Goal: Task Accomplishment & Management: Use online tool/utility

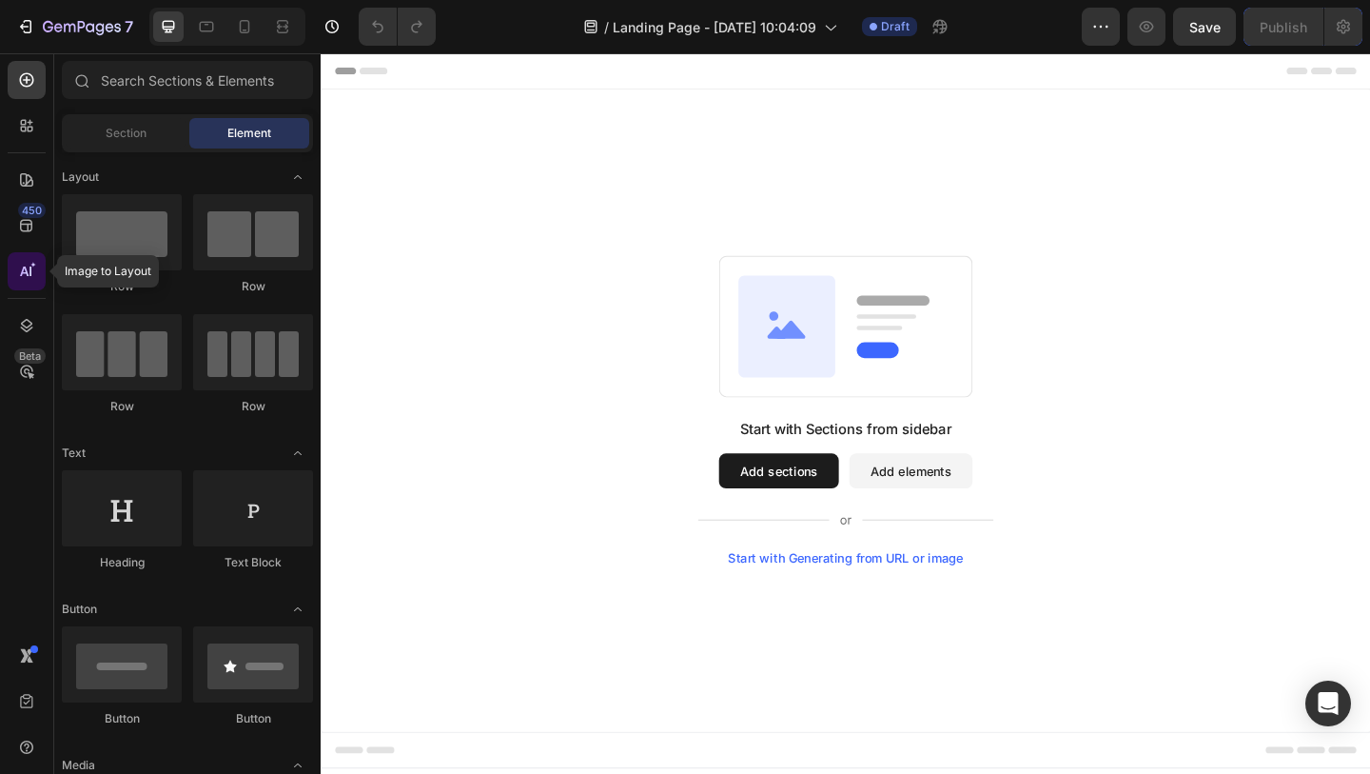
click at [27, 270] on icon at bounding box center [24, 271] width 9 height 10
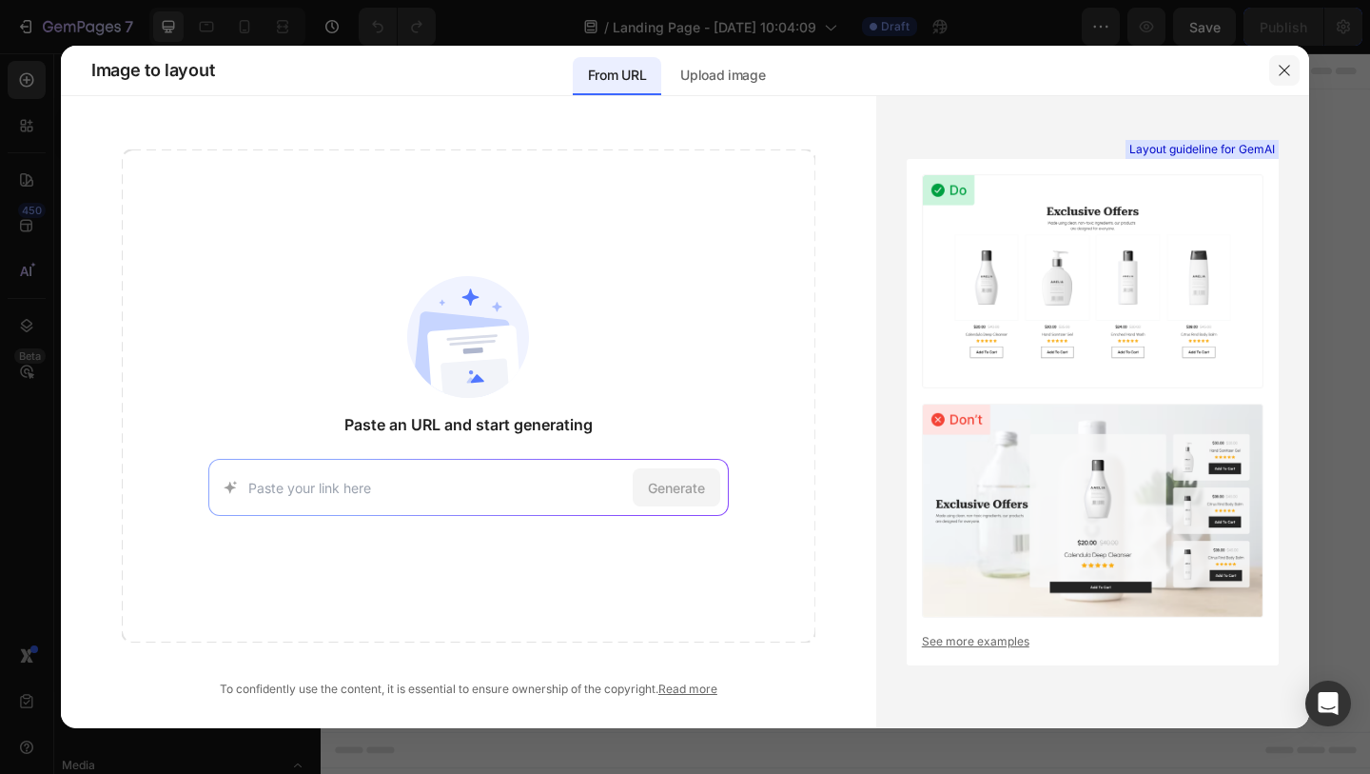
click at [1288, 69] on icon "button" at bounding box center [1284, 70] width 15 height 15
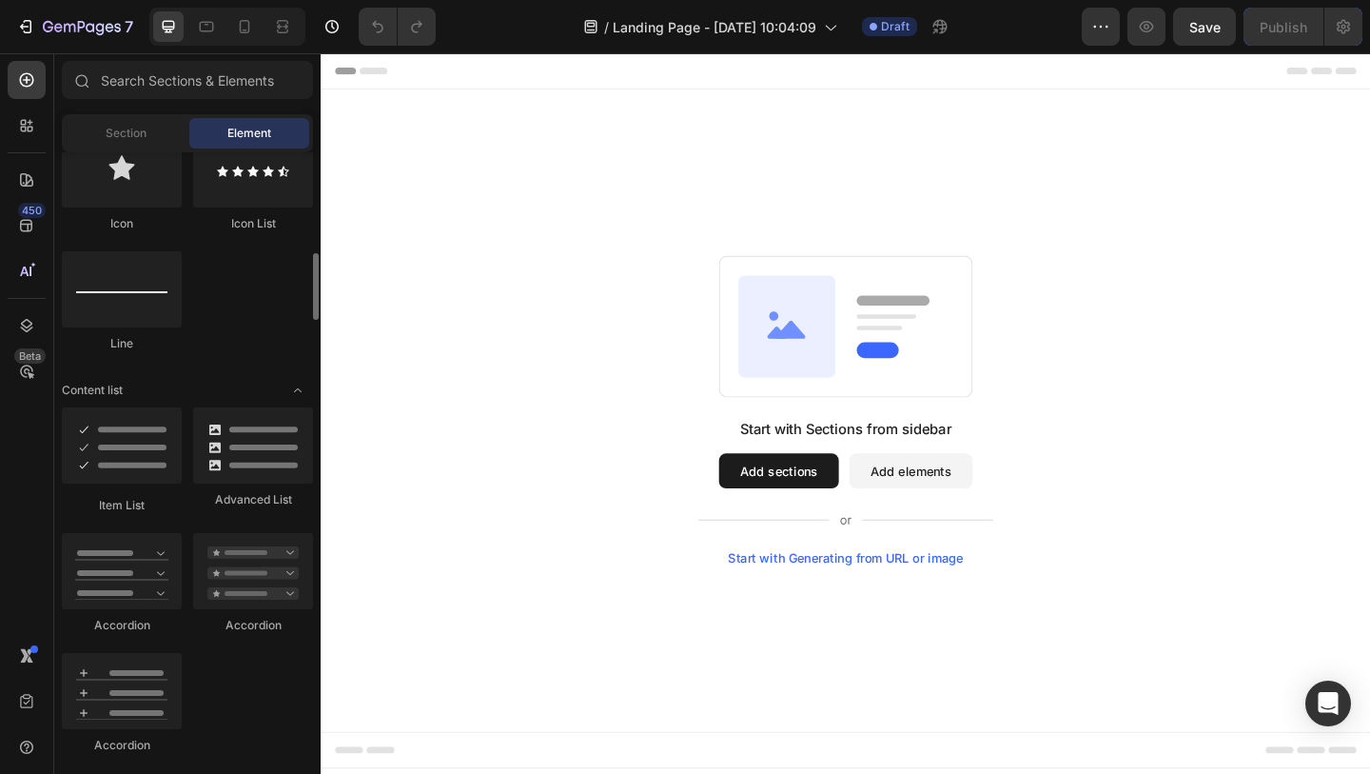
scroll to position [1320, 0]
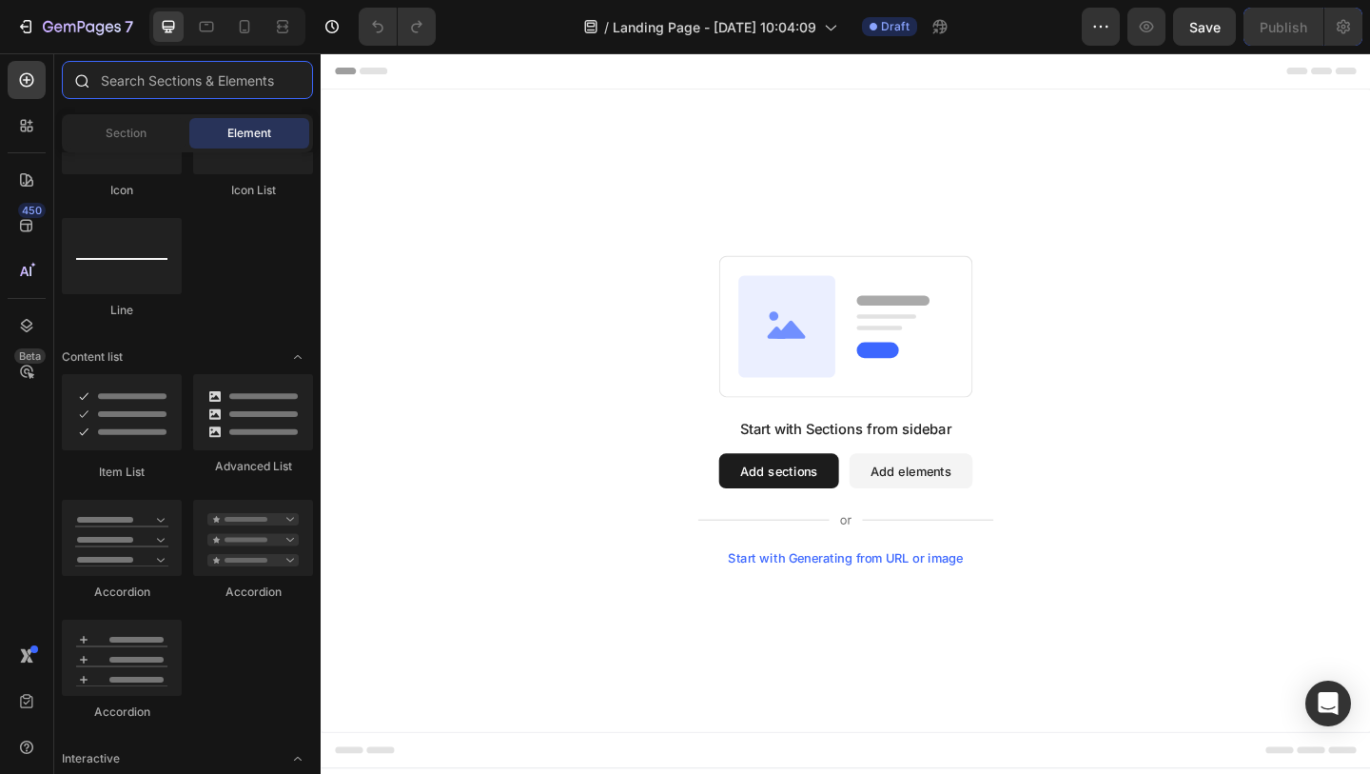
click at [150, 78] on input "text" at bounding box center [187, 80] width 251 height 38
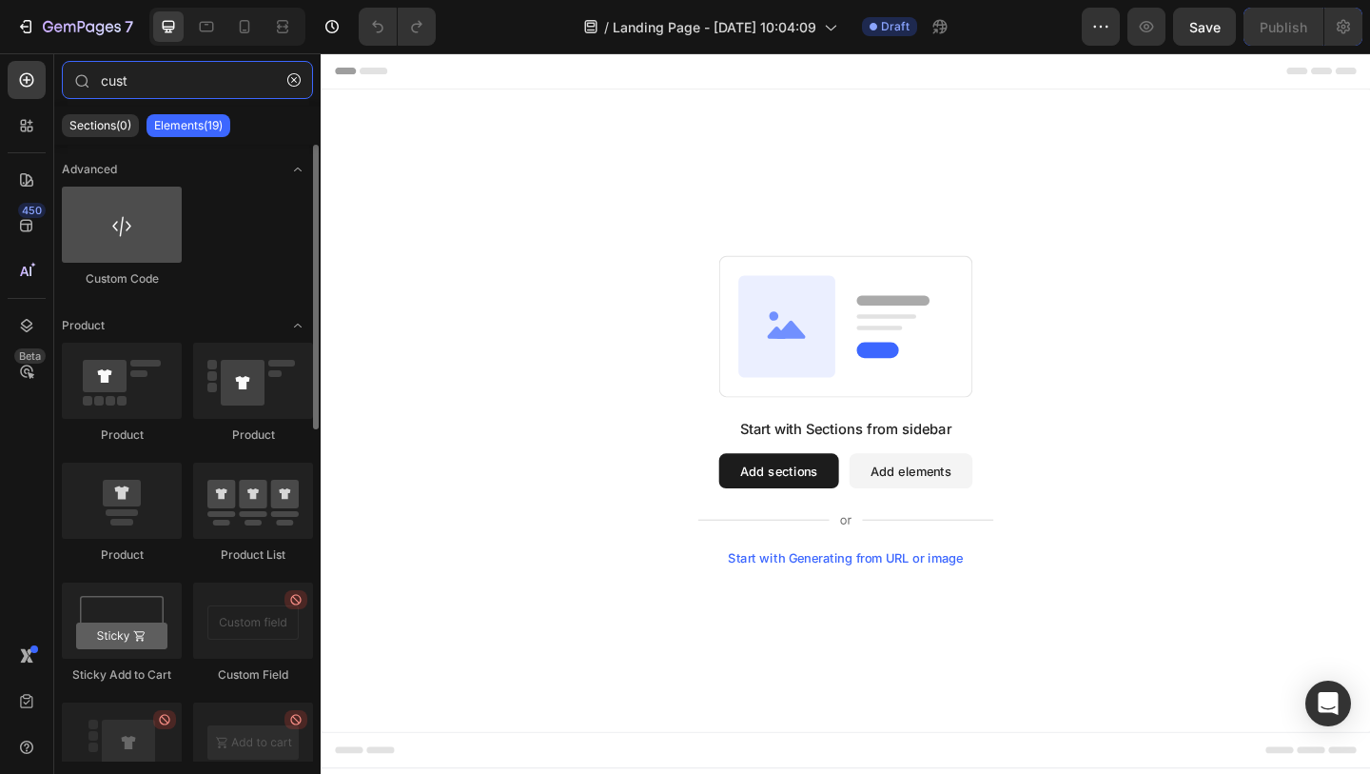
type input "cust"
click at [126, 248] on div at bounding box center [122, 224] width 120 height 76
click at [126, 237] on div at bounding box center [122, 224] width 120 height 76
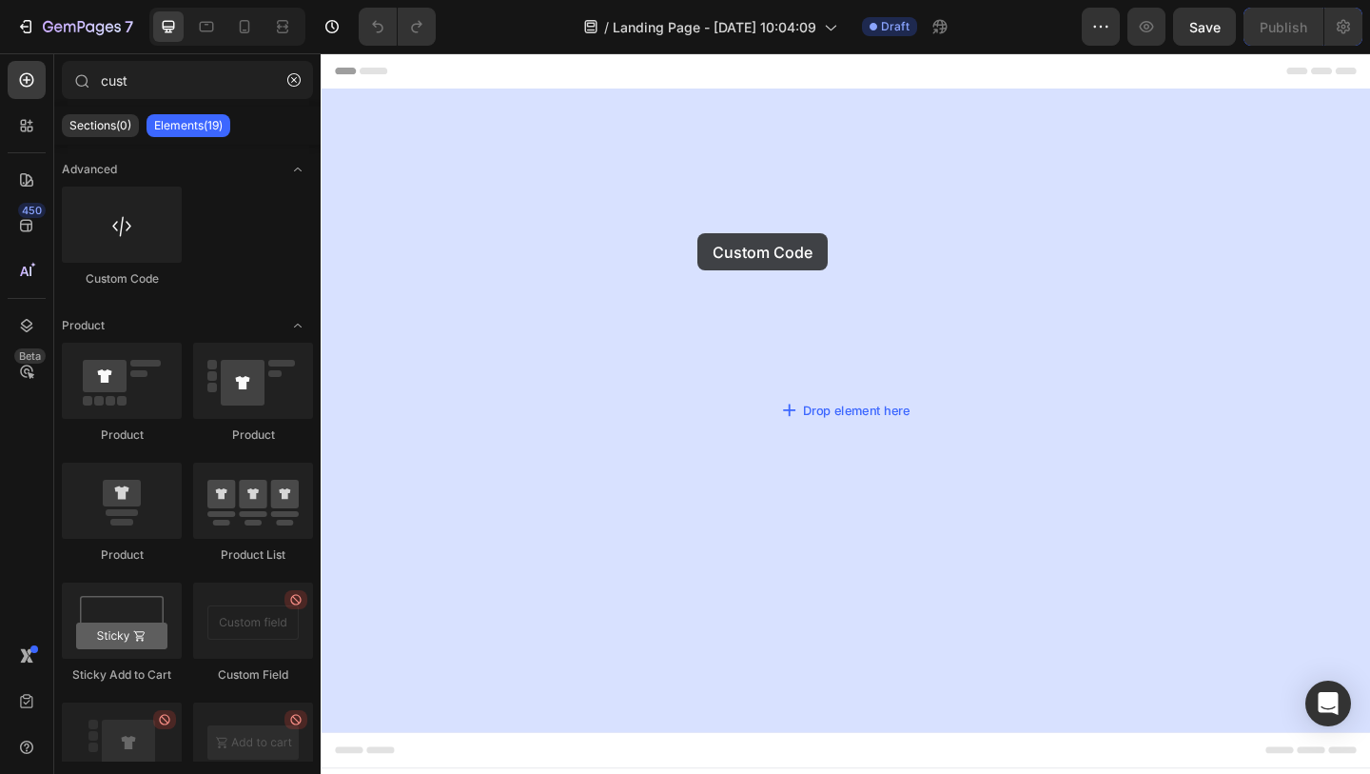
drag, startPoint x: 458, startPoint y: 278, endPoint x: 730, endPoint y: 249, distance: 273.6
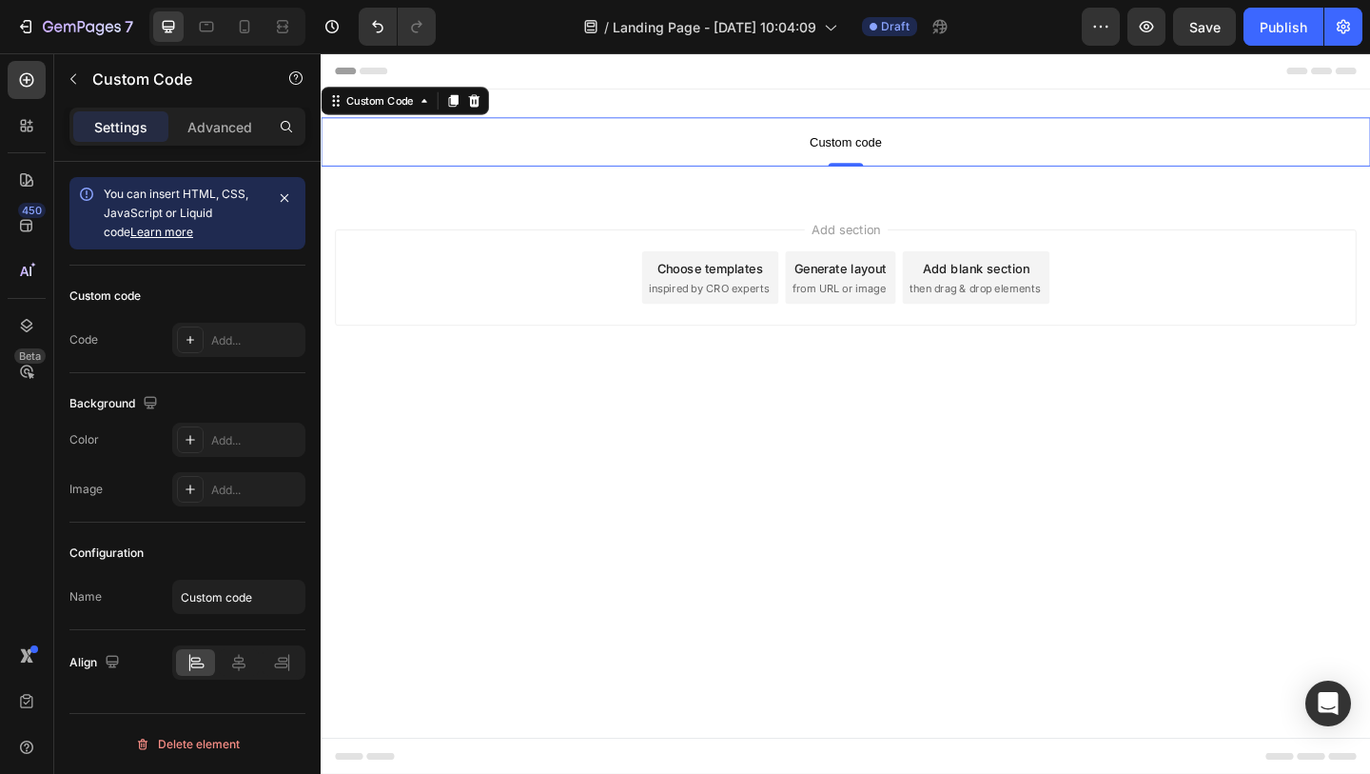
click at [912, 144] on span "Custom code" at bounding box center [892, 149] width 1142 height 23
click at [904, 152] on span "Custom code" at bounding box center [892, 149] width 1142 height 23
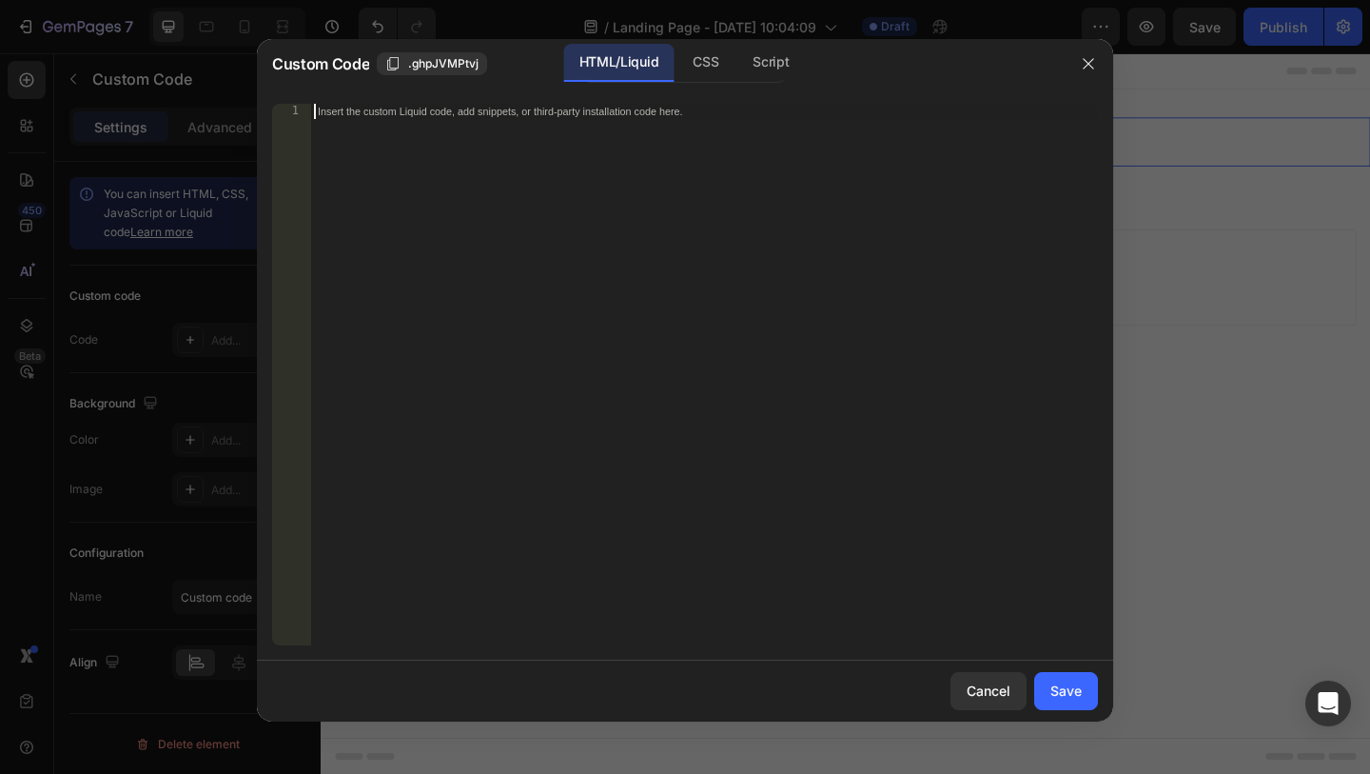
click at [634, 157] on div "Insert the custom Liquid code, add snippets, or third-party installation code h…" at bounding box center [704, 390] width 788 height 572
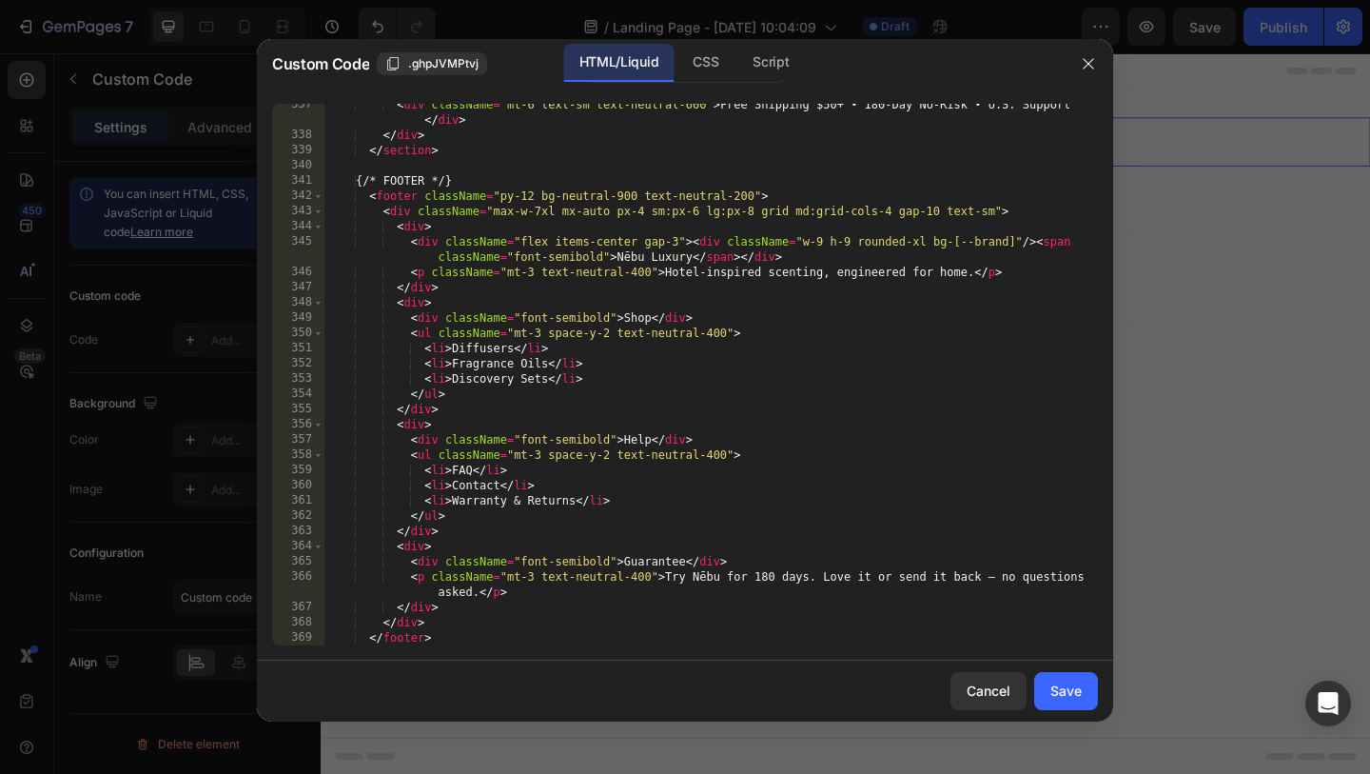
scroll to position [6324, 0]
click at [1083, 684] on button "Save" at bounding box center [1066, 691] width 64 height 38
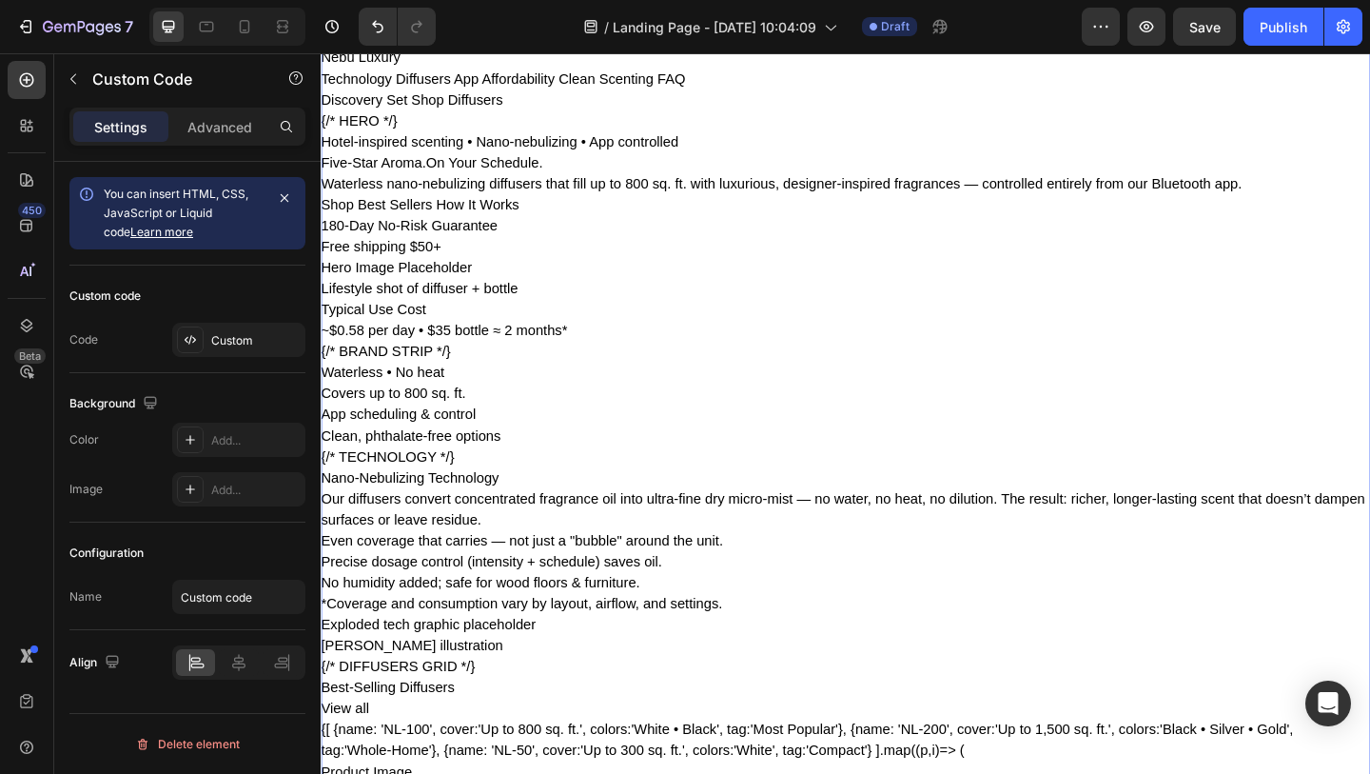
scroll to position [0, 0]
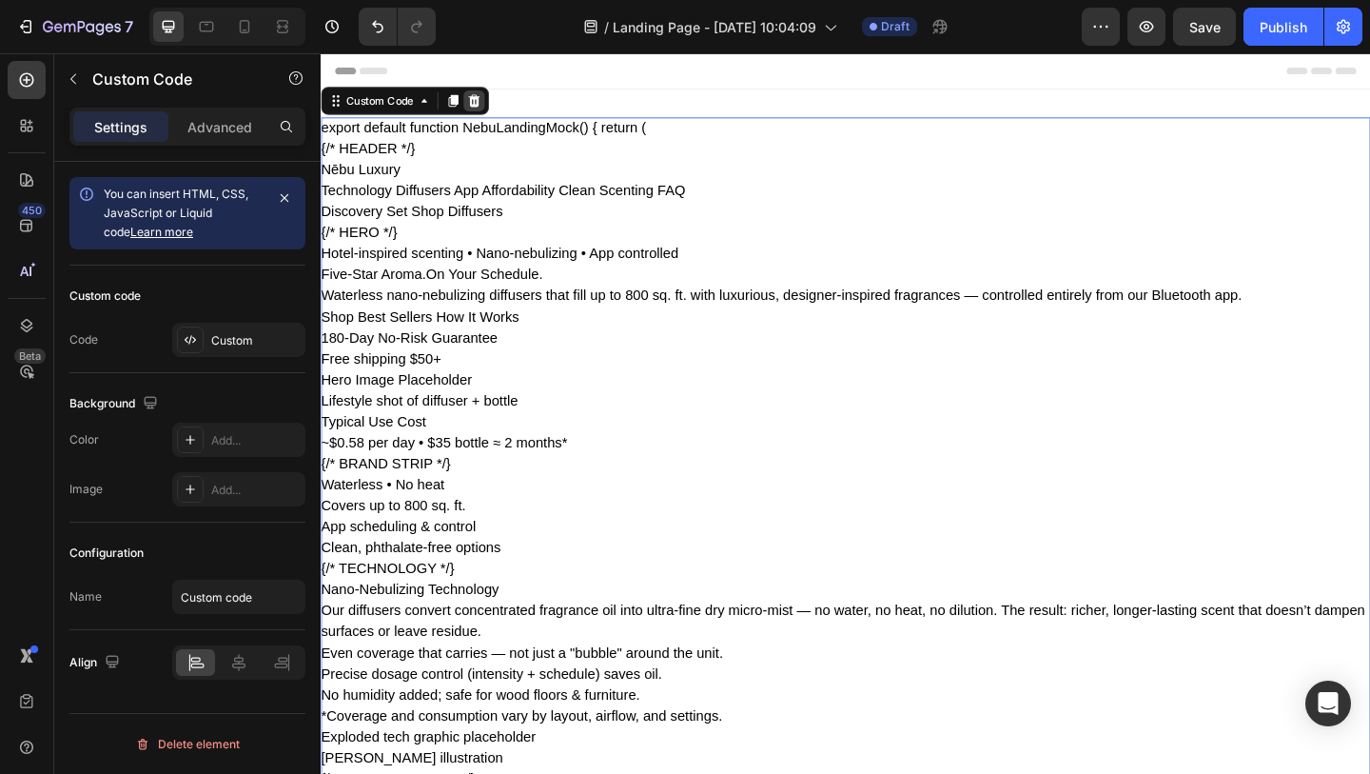
click at [494, 105] on icon at bounding box center [487, 104] width 15 height 15
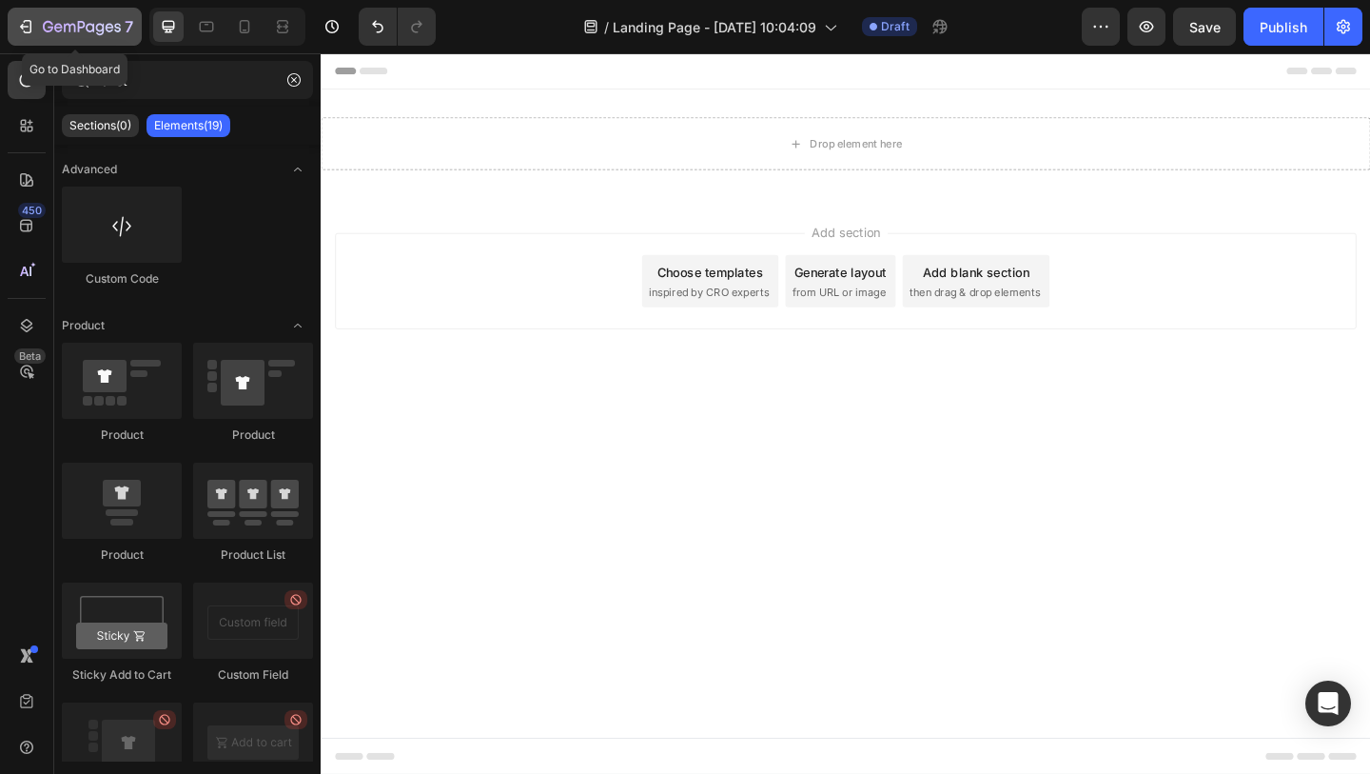
click at [30, 27] on icon "button" at bounding box center [28, 26] width 9 height 13
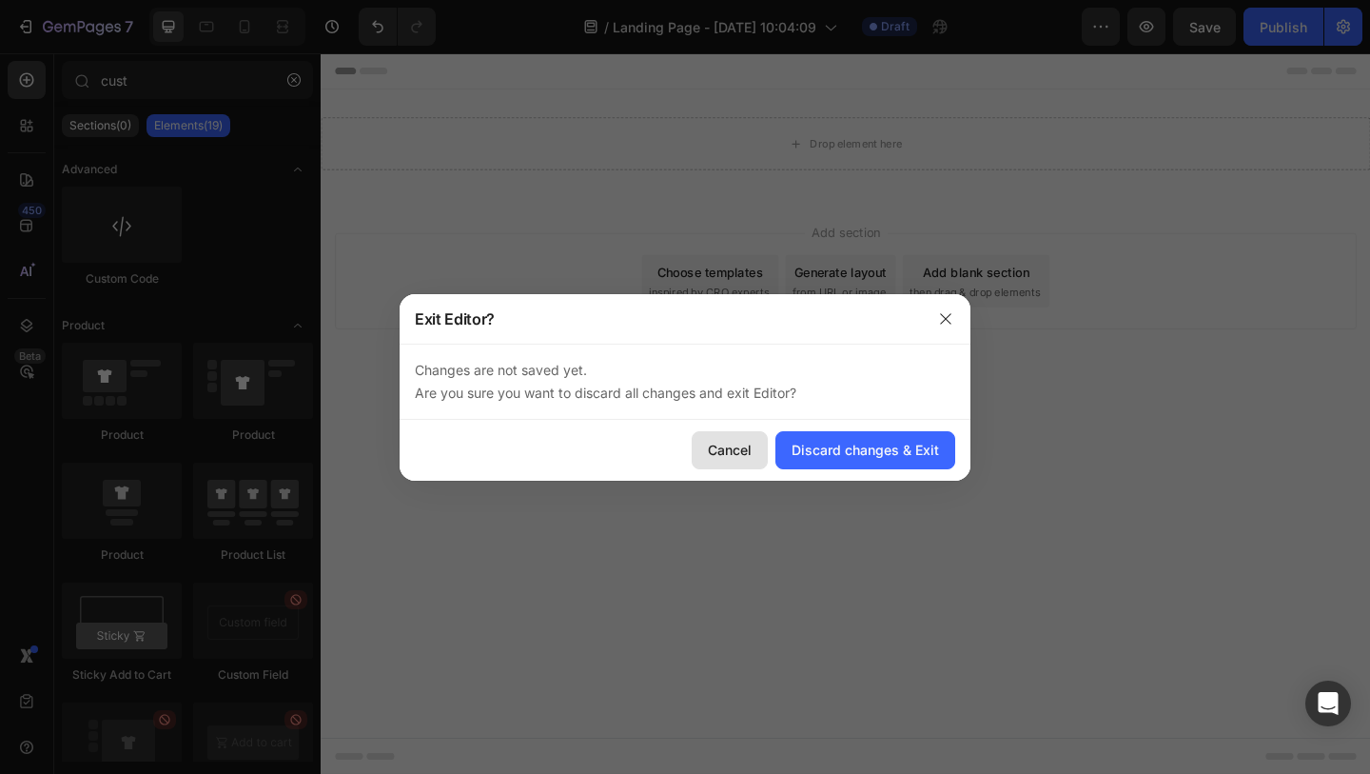
click at [729, 445] on div "Cancel" at bounding box center [730, 450] width 44 height 20
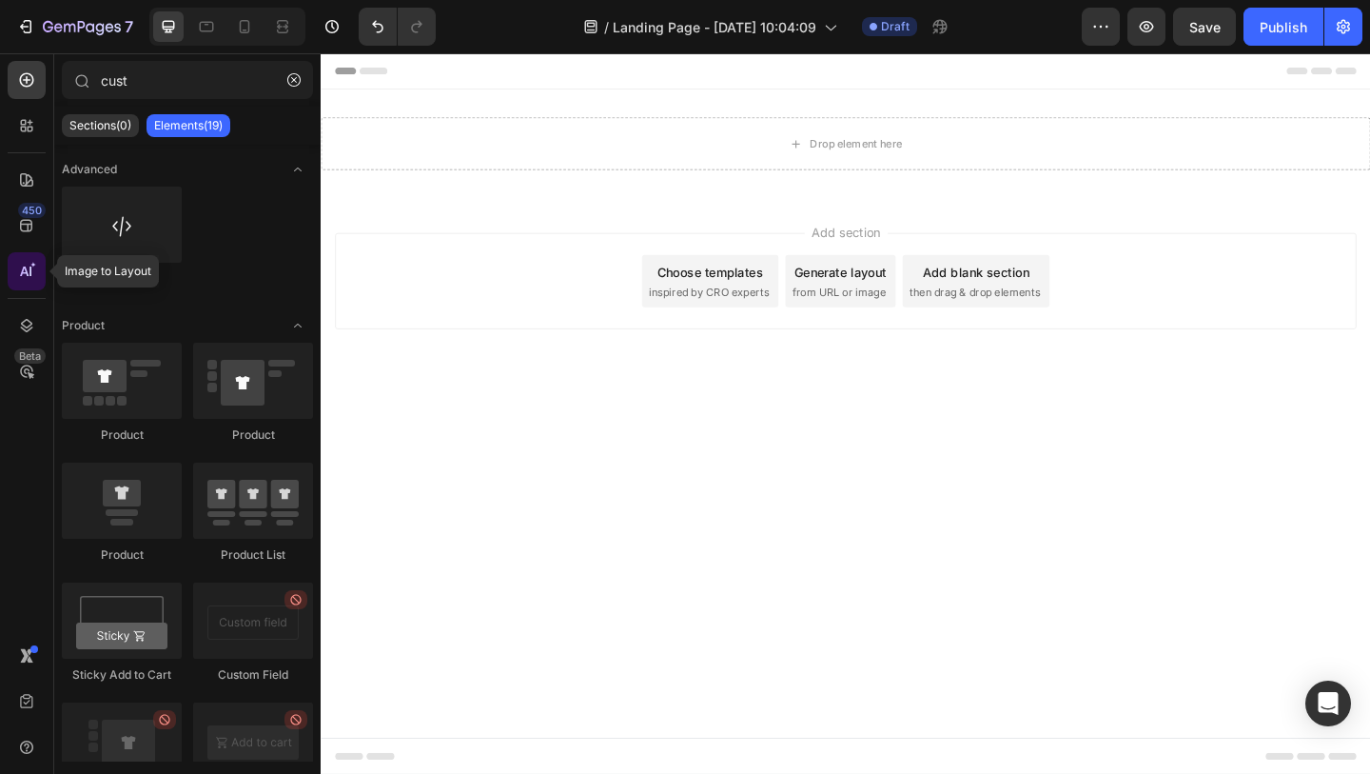
click at [25, 271] on icon at bounding box center [26, 271] width 19 height 19
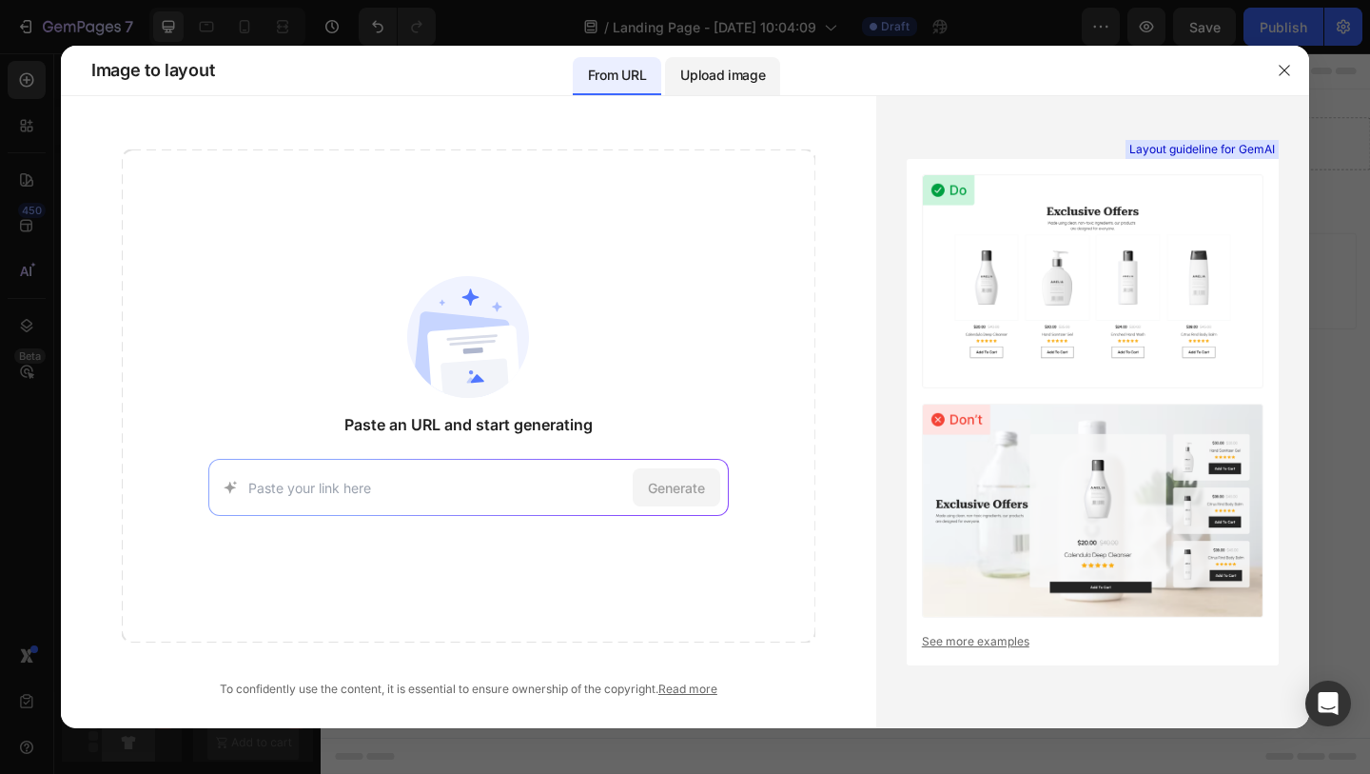
click at [743, 74] on p "Upload image" at bounding box center [722, 75] width 85 height 23
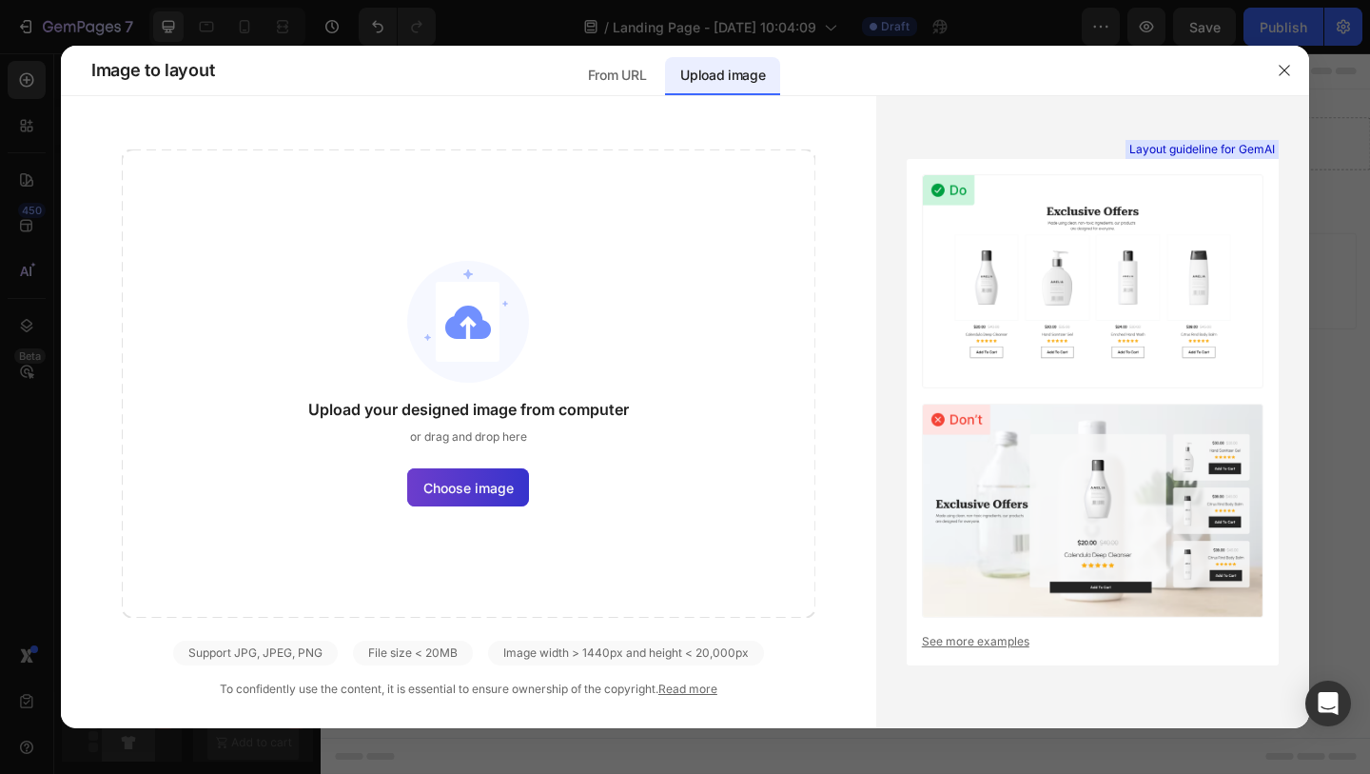
click at [476, 478] on span "Choose image" at bounding box center [468, 488] width 90 height 20
click at [0, 0] on input "Choose image" at bounding box center [0, 0] width 0 height 0
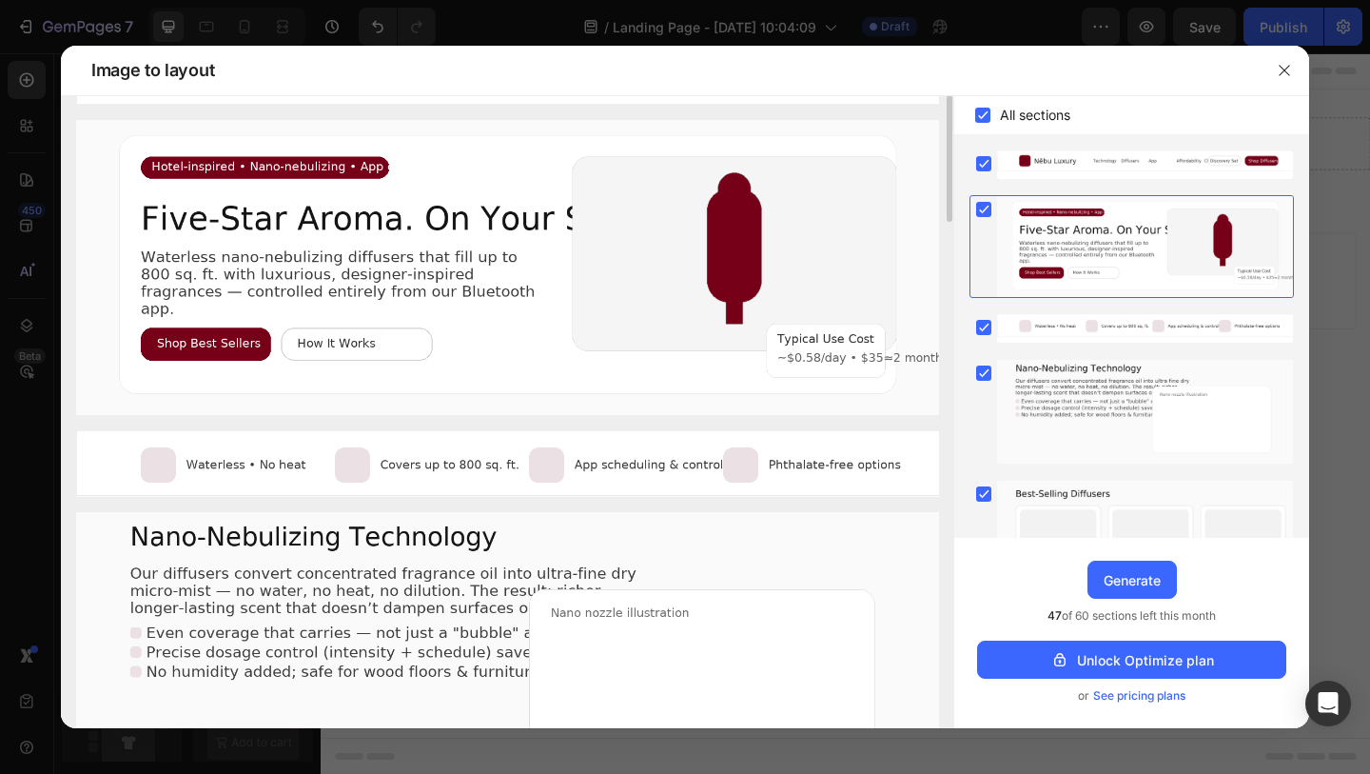
scroll to position [69, 0]
click at [621, 462] on img at bounding box center [507, 462] width 863 height 67
click at [633, 469] on img at bounding box center [507, 462] width 863 height 67
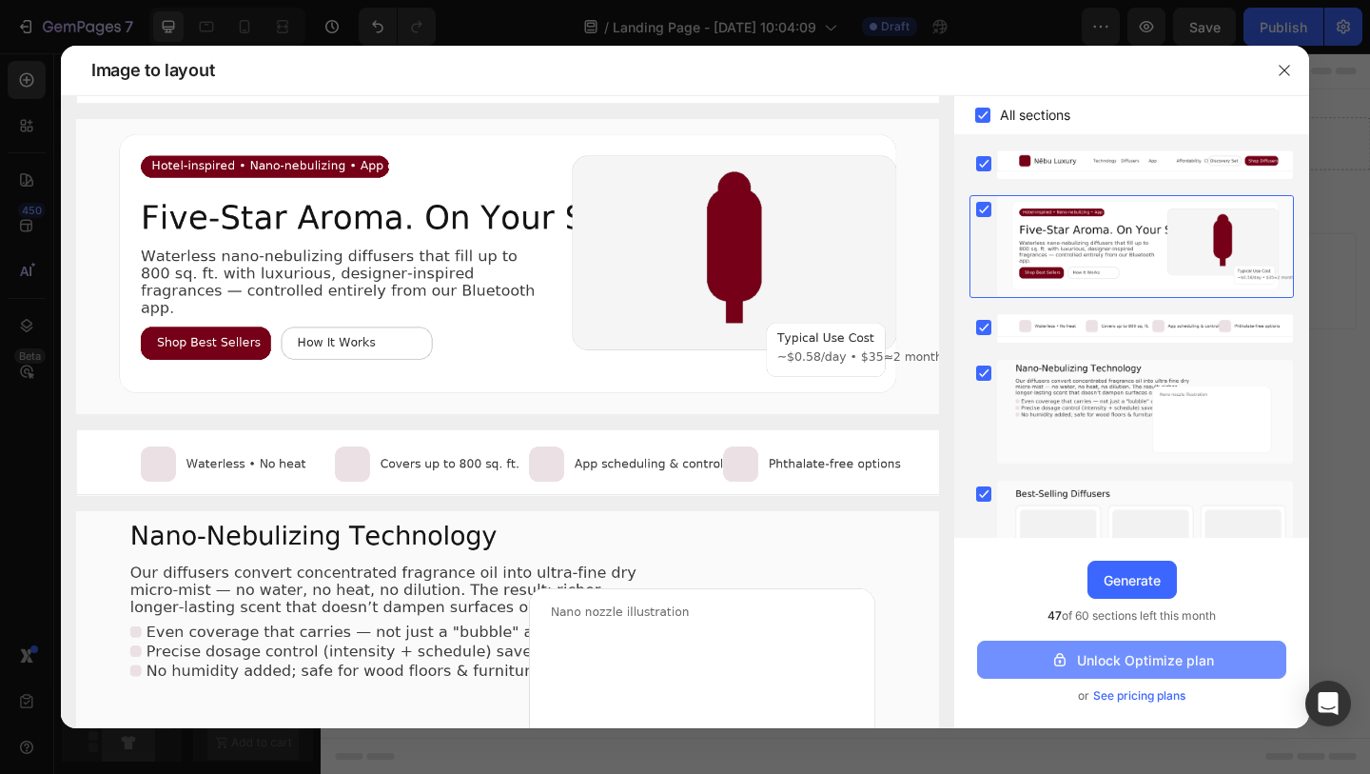
click at [1162, 656] on div "Unlock Optimize plan" at bounding box center [1132, 660] width 164 height 20
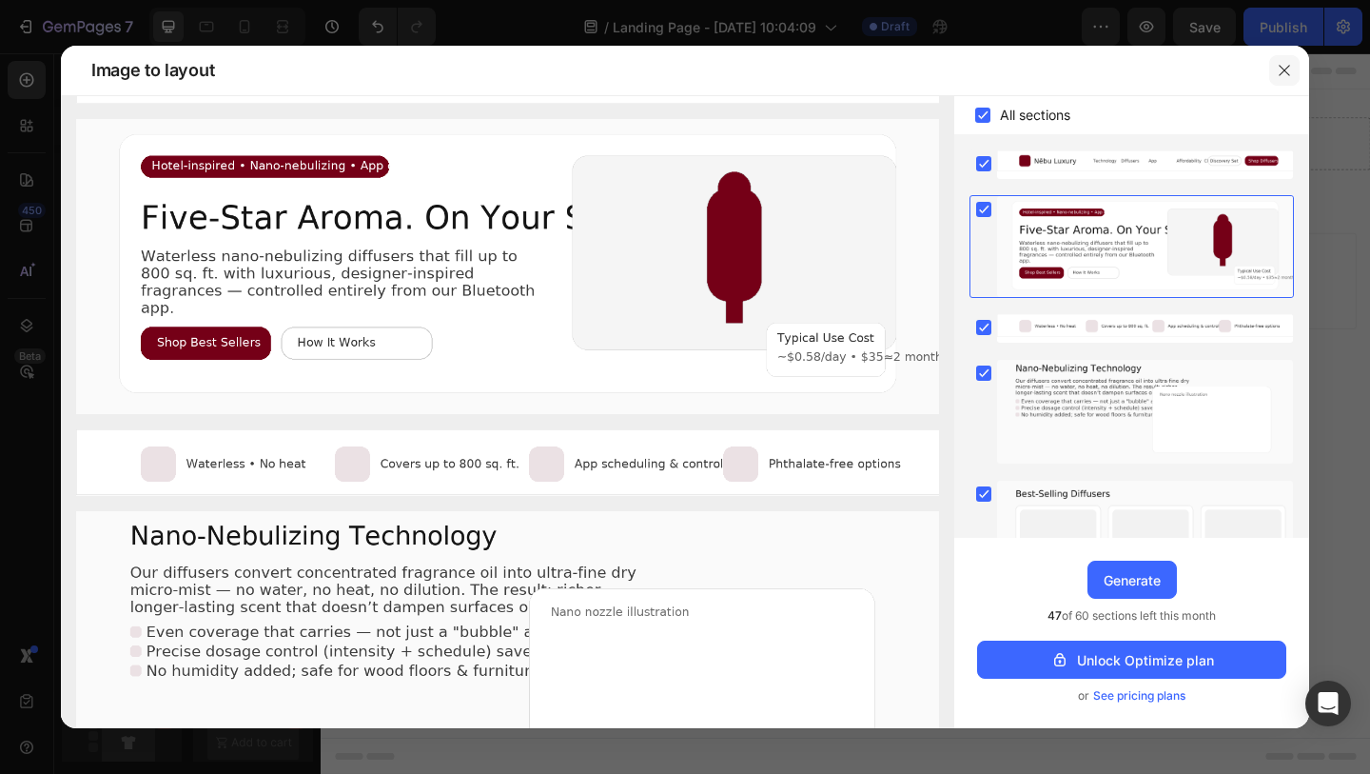
drag, startPoint x: 1286, startPoint y: 71, endPoint x: 1059, endPoint y: 40, distance: 229.6
click at [1286, 71] on icon "button" at bounding box center [1284, 70] width 10 height 10
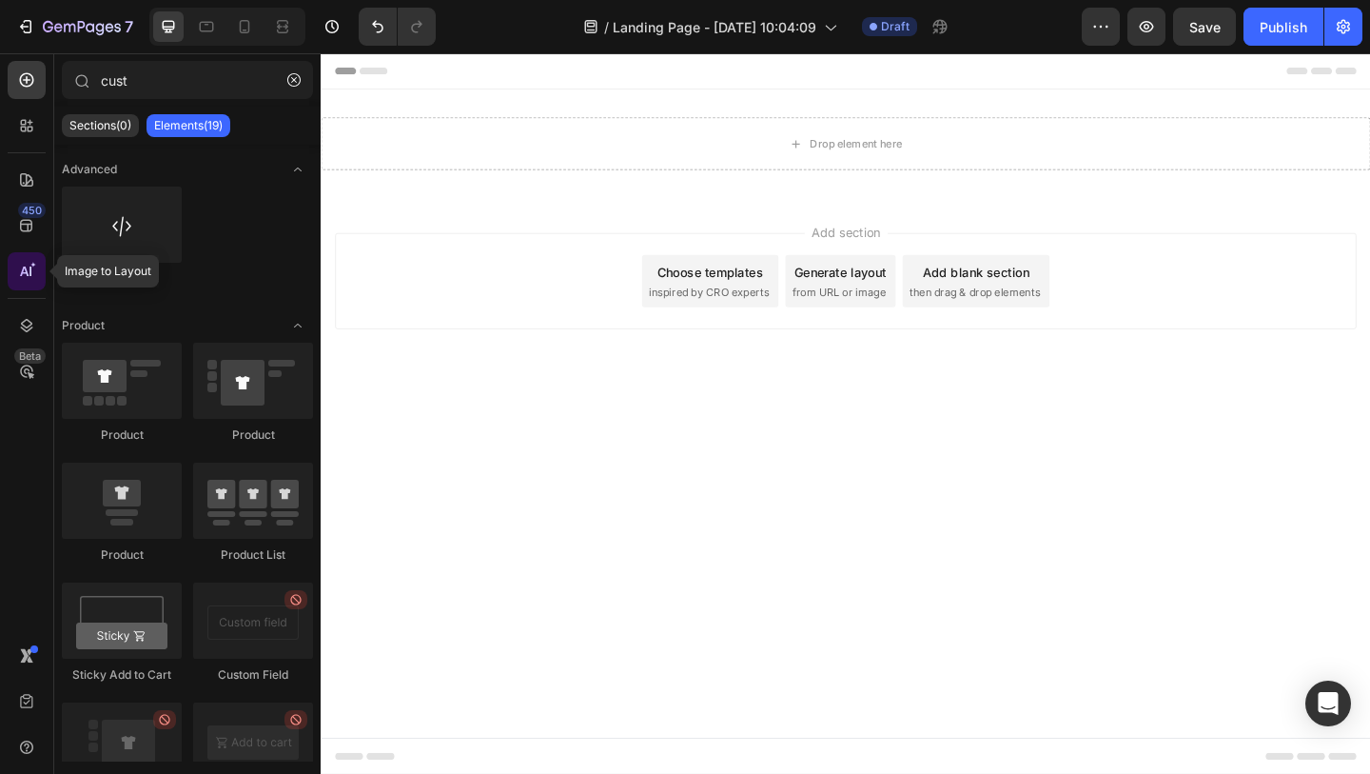
click at [26, 270] on icon at bounding box center [24, 271] width 9 height 10
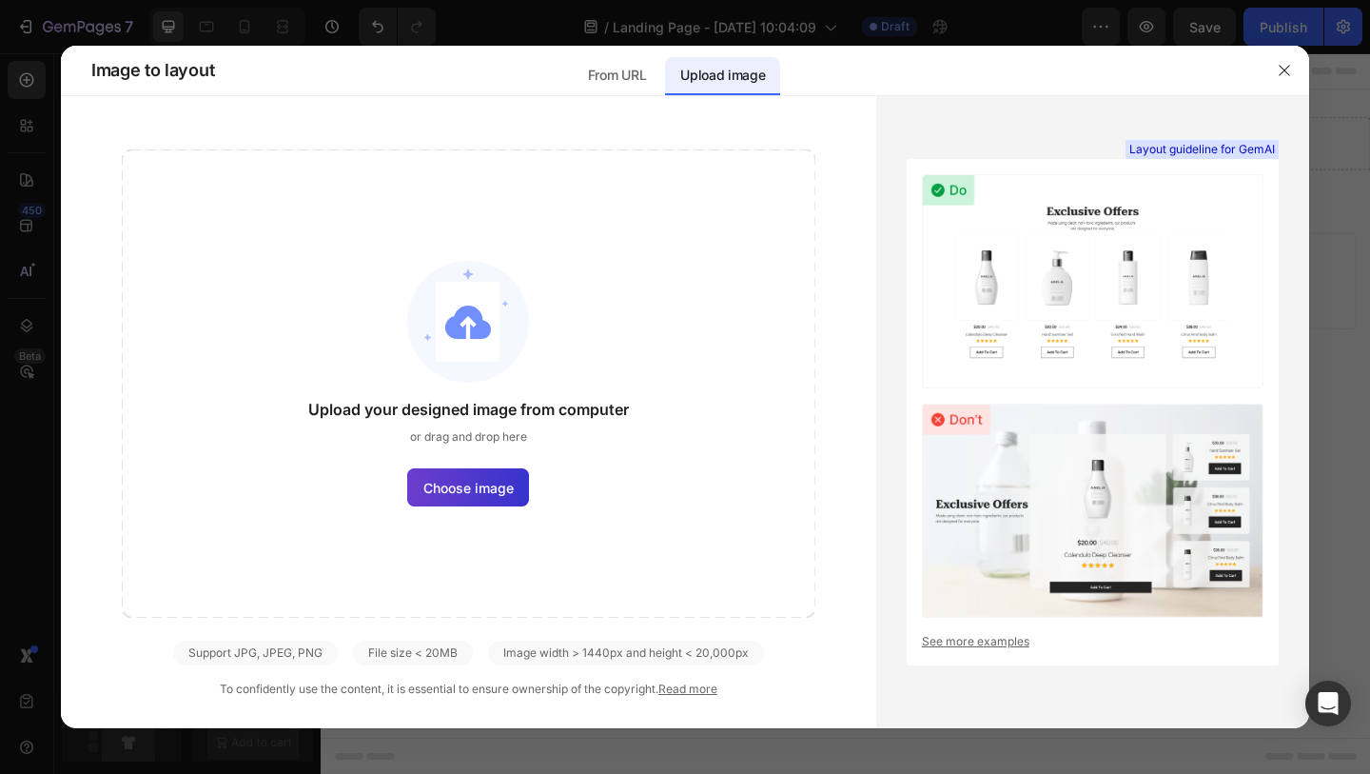
click at [465, 499] on label "Choose image" at bounding box center [468, 487] width 122 height 38
click at [0, 0] on input "Choose image" at bounding box center [0, 0] width 0 height 0
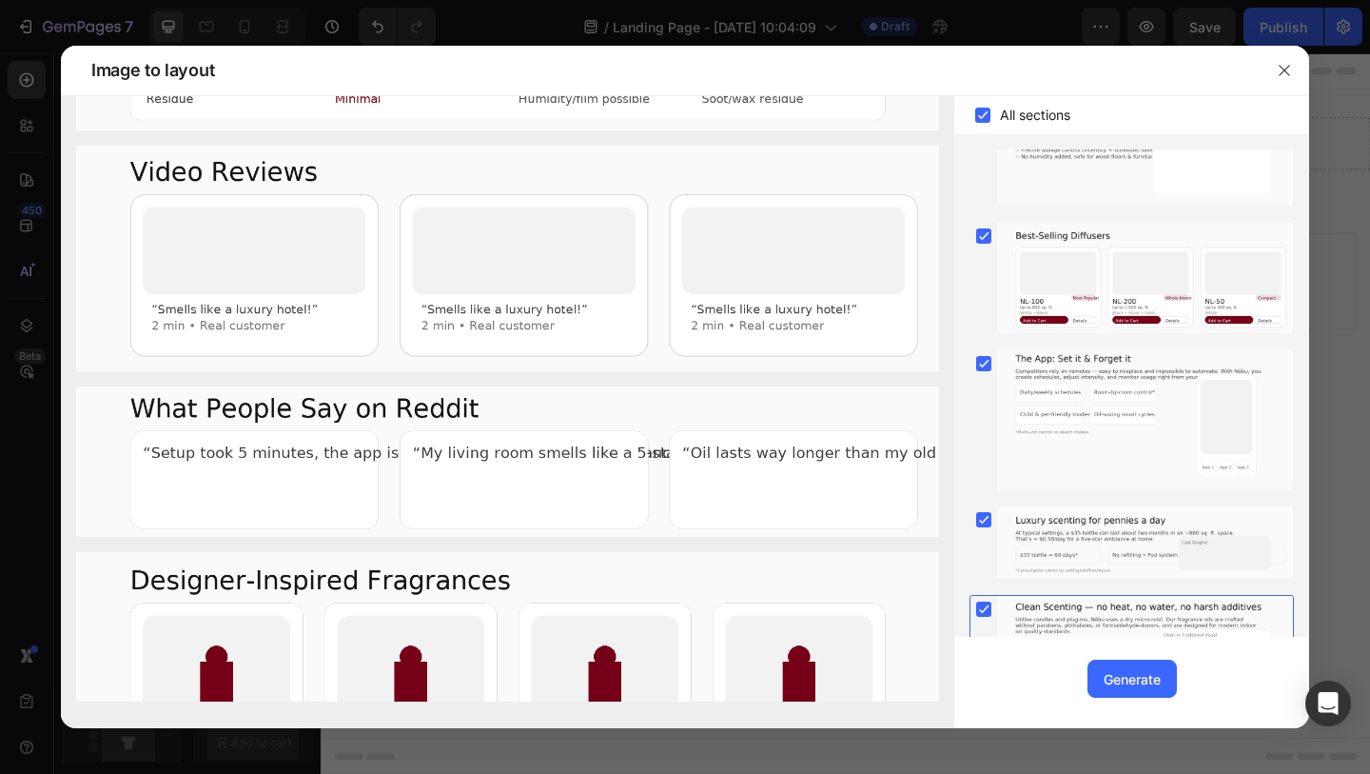
scroll to position [405, 0]
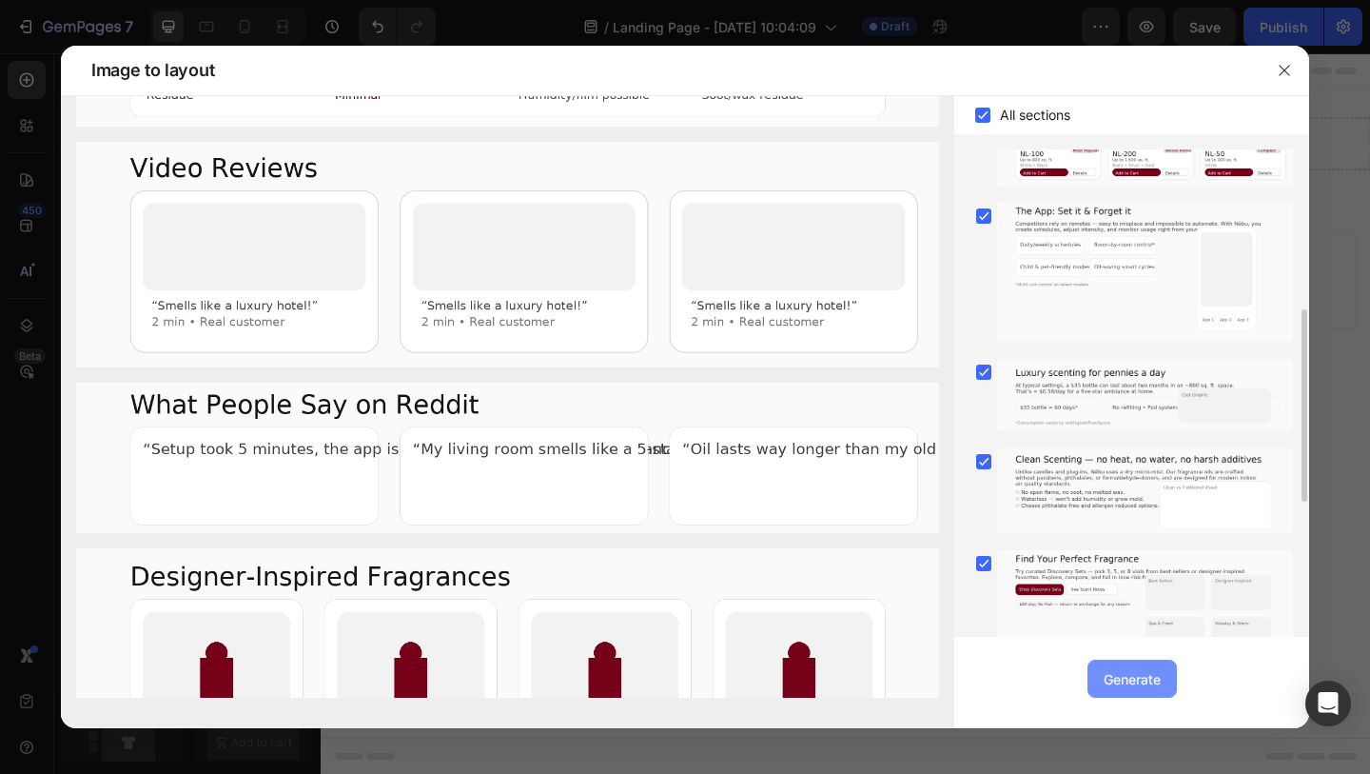
click at [1131, 677] on div "Generate" at bounding box center [1132, 679] width 57 height 20
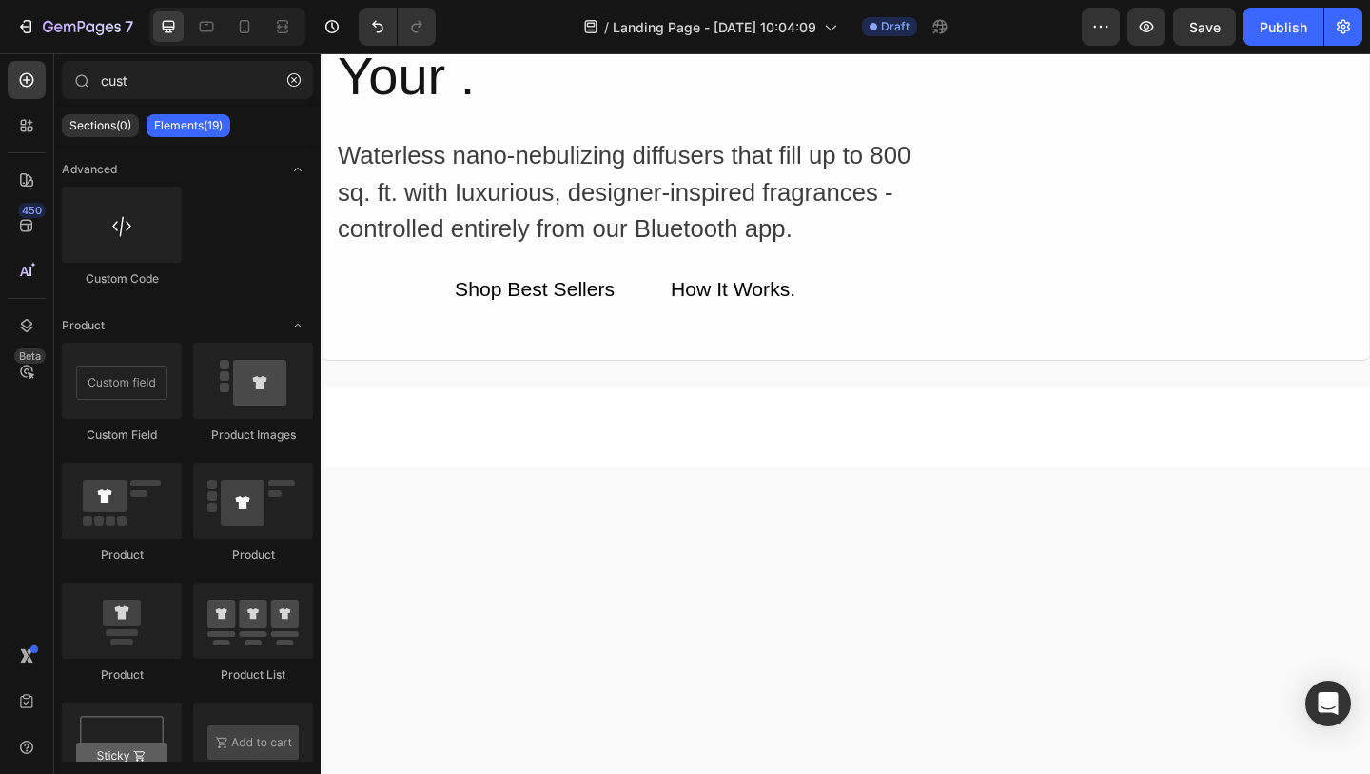
scroll to position [0, 0]
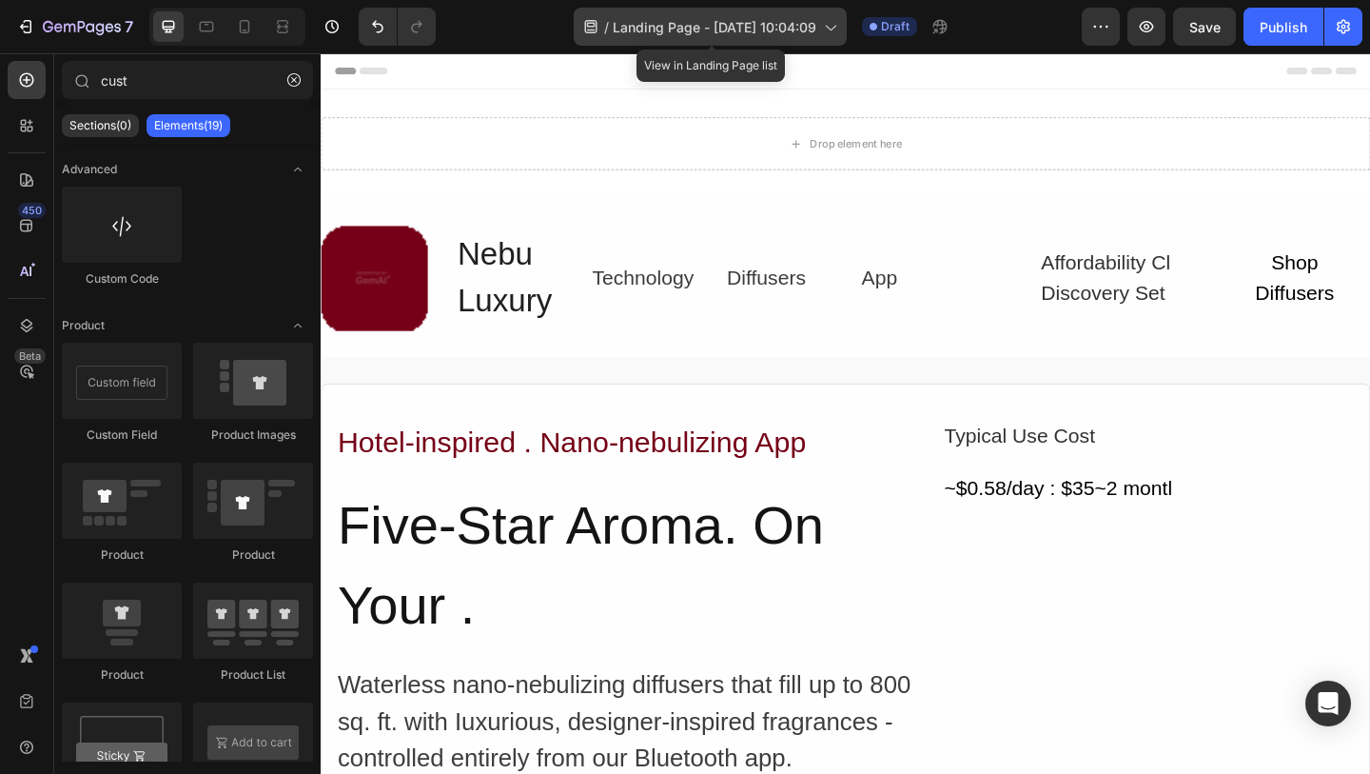
click at [721, 25] on span "Landing Page - Sep 27, 10:04:09" at bounding box center [715, 27] width 204 height 20
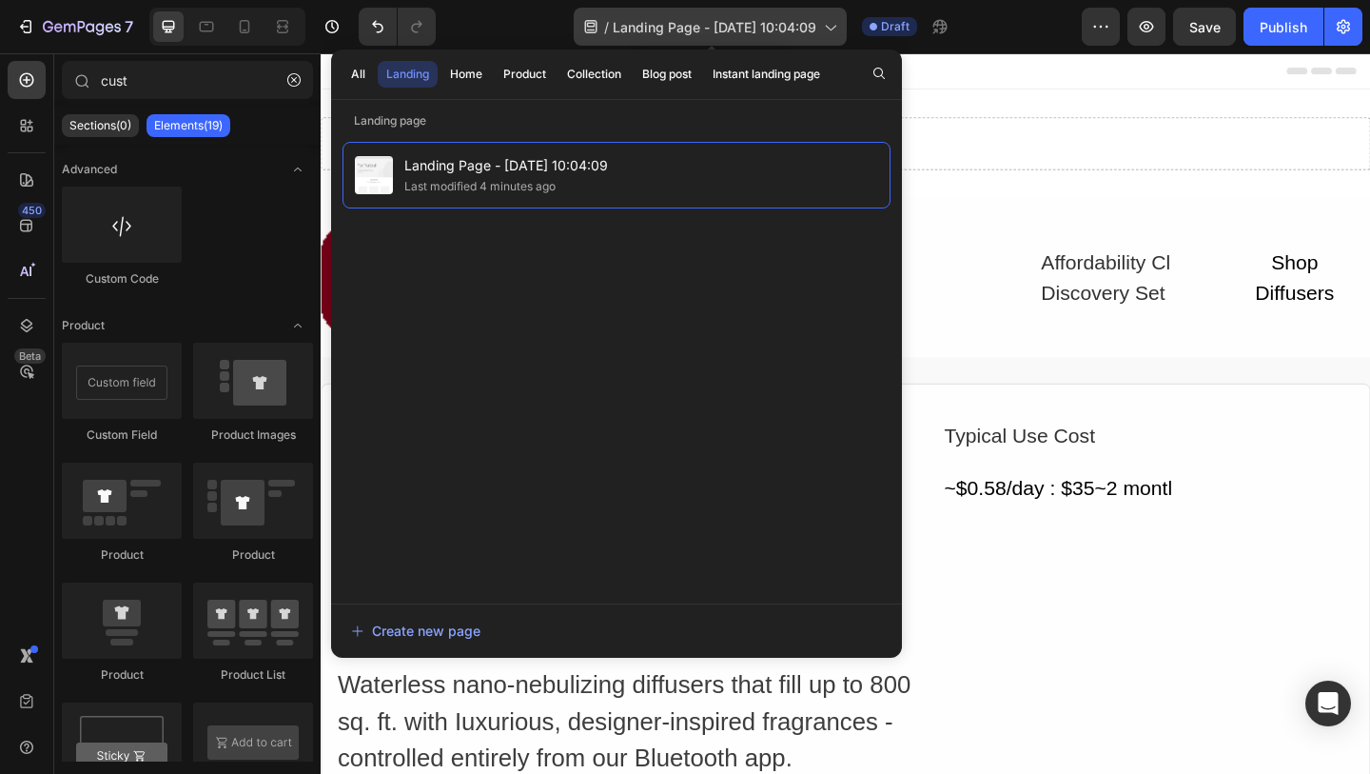
click at [828, 22] on icon at bounding box center [829, 26] width 19 height 19
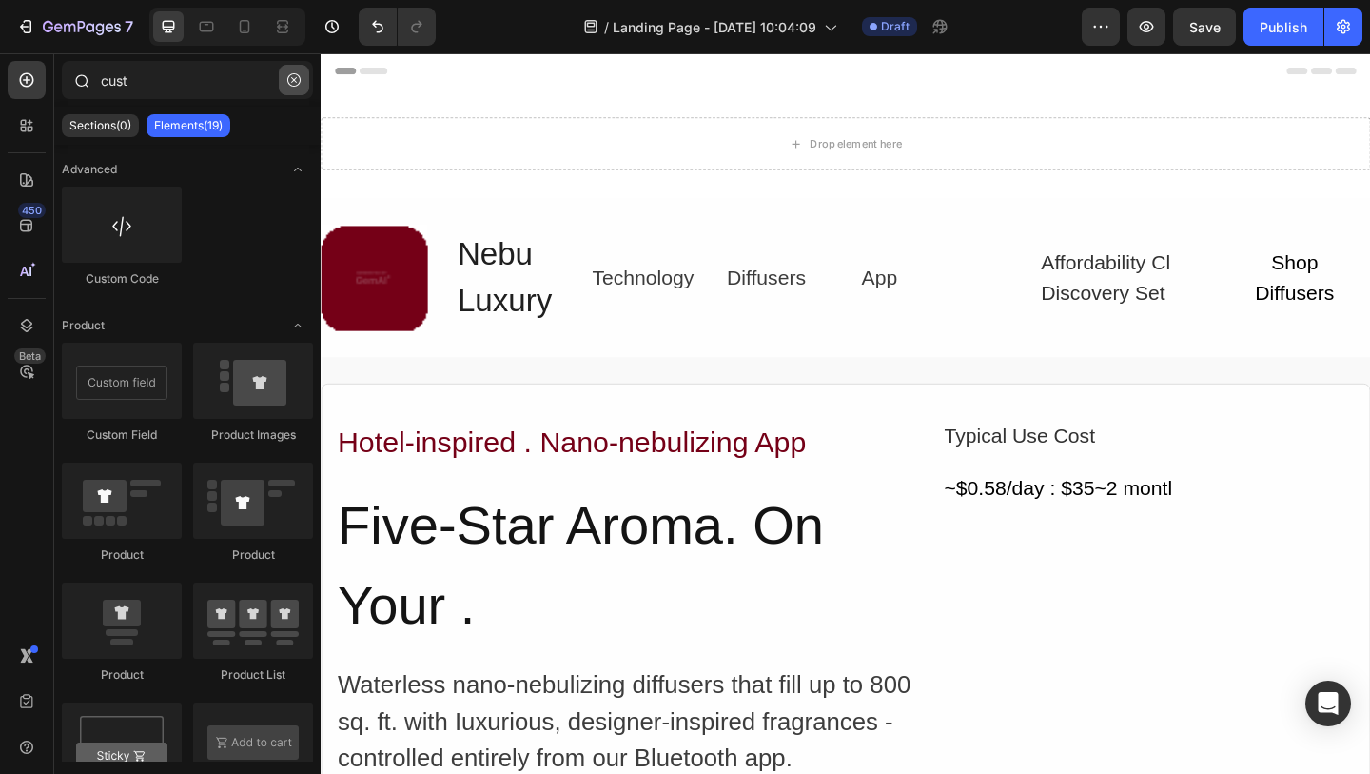
click at [294, 83] on icon "button" at bounding box center [293, 79] width 13 height 13
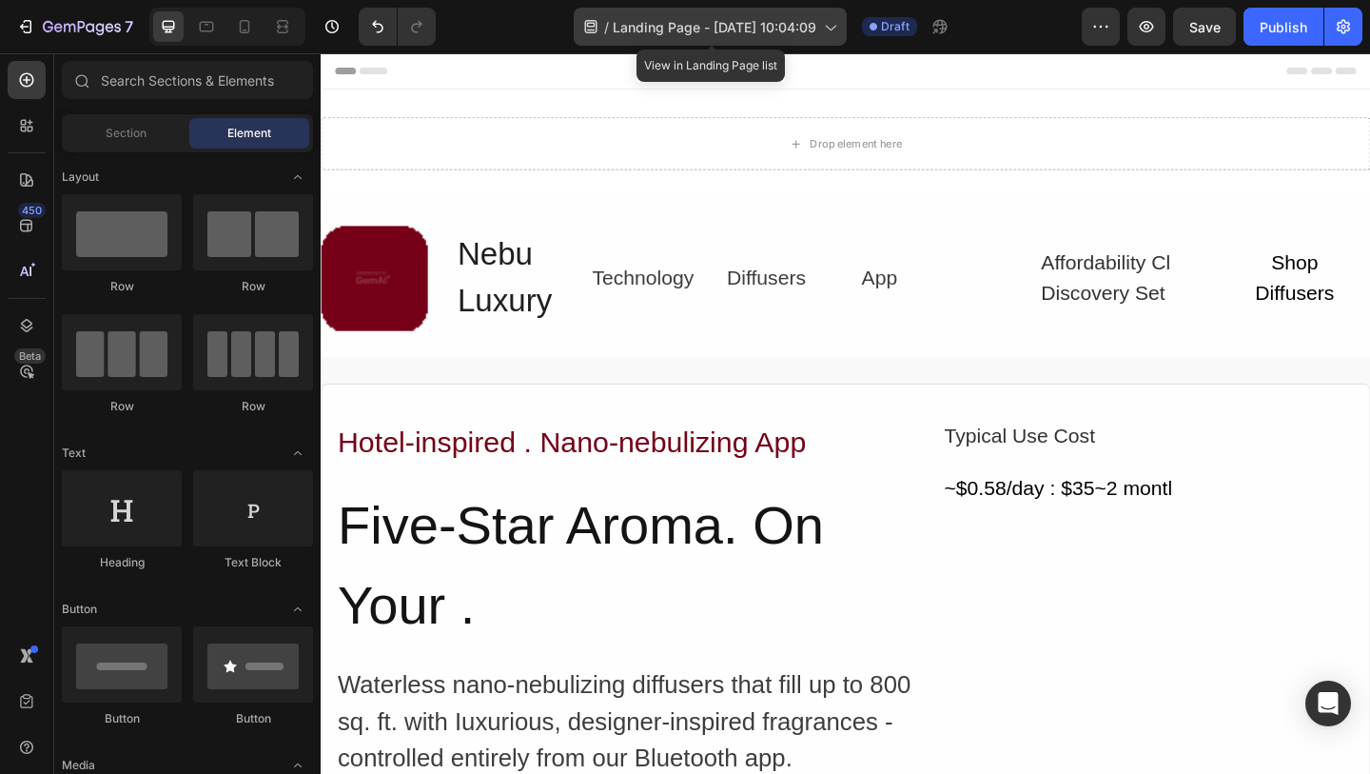
click at [591, 25] on icon at bounding box center [590, 26] width 19 height 19
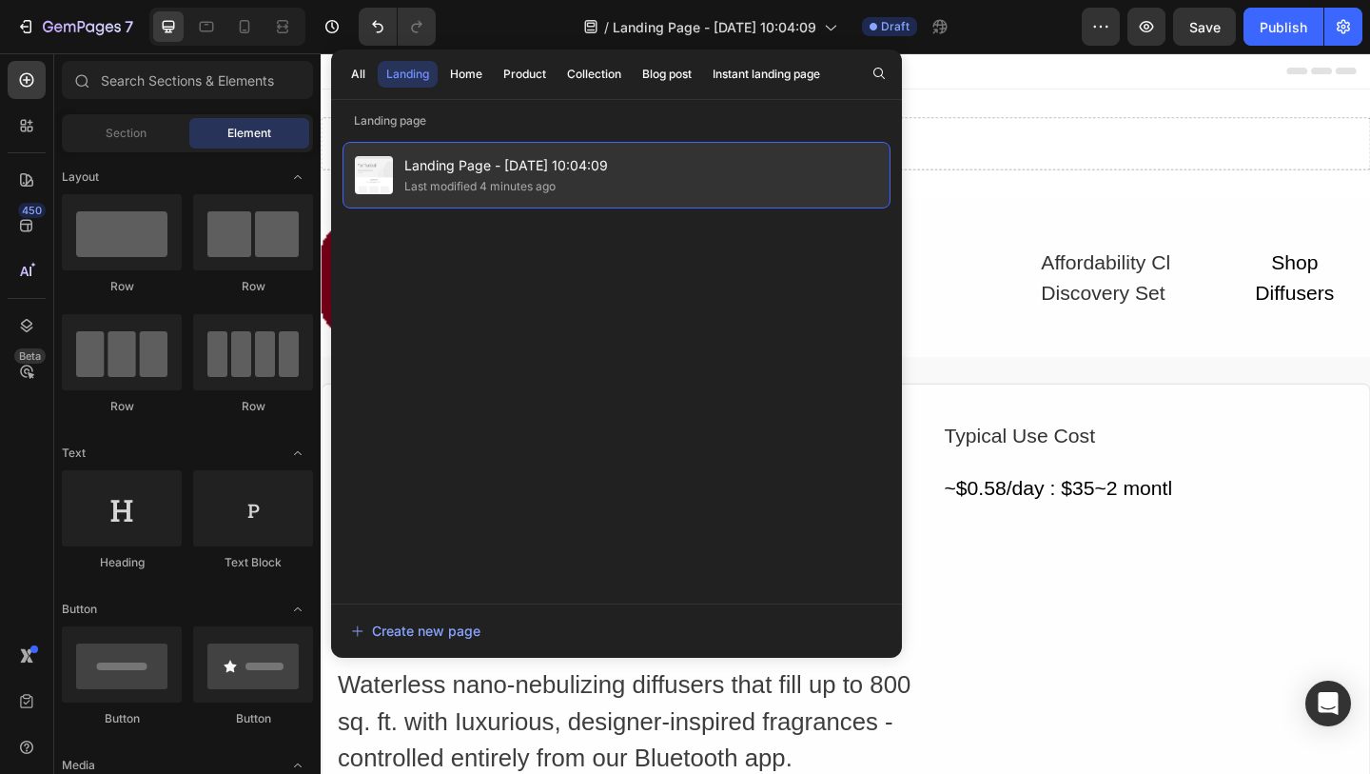
click at [452, 167] on span "Landing Page - Sep 27, 10:04:09" at bounding box center [506, 165] width 204 height 23
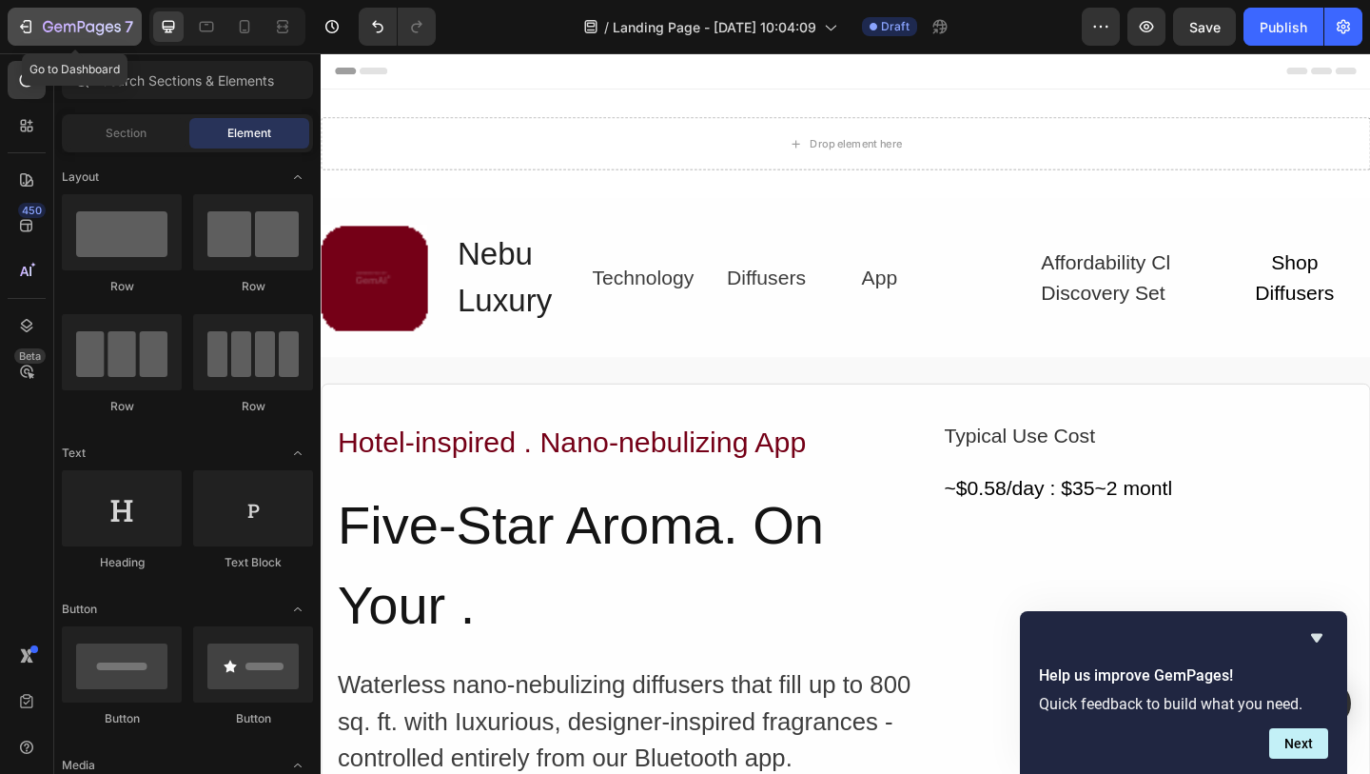
click at [62, 27] on icon "button" at bounding box center [58, 27] width 9 height 9
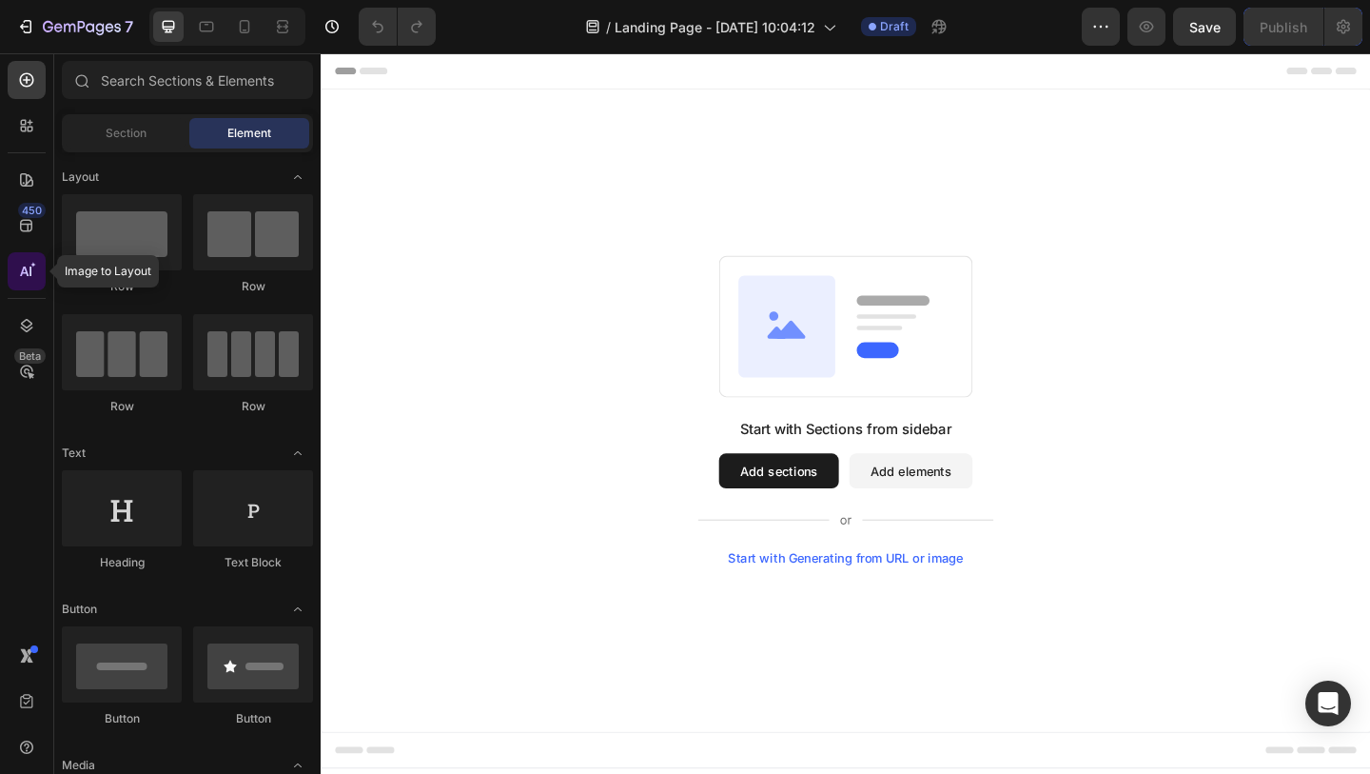
click at [27, 273] on icon at bounding box center [24, 271] width 9 height 10
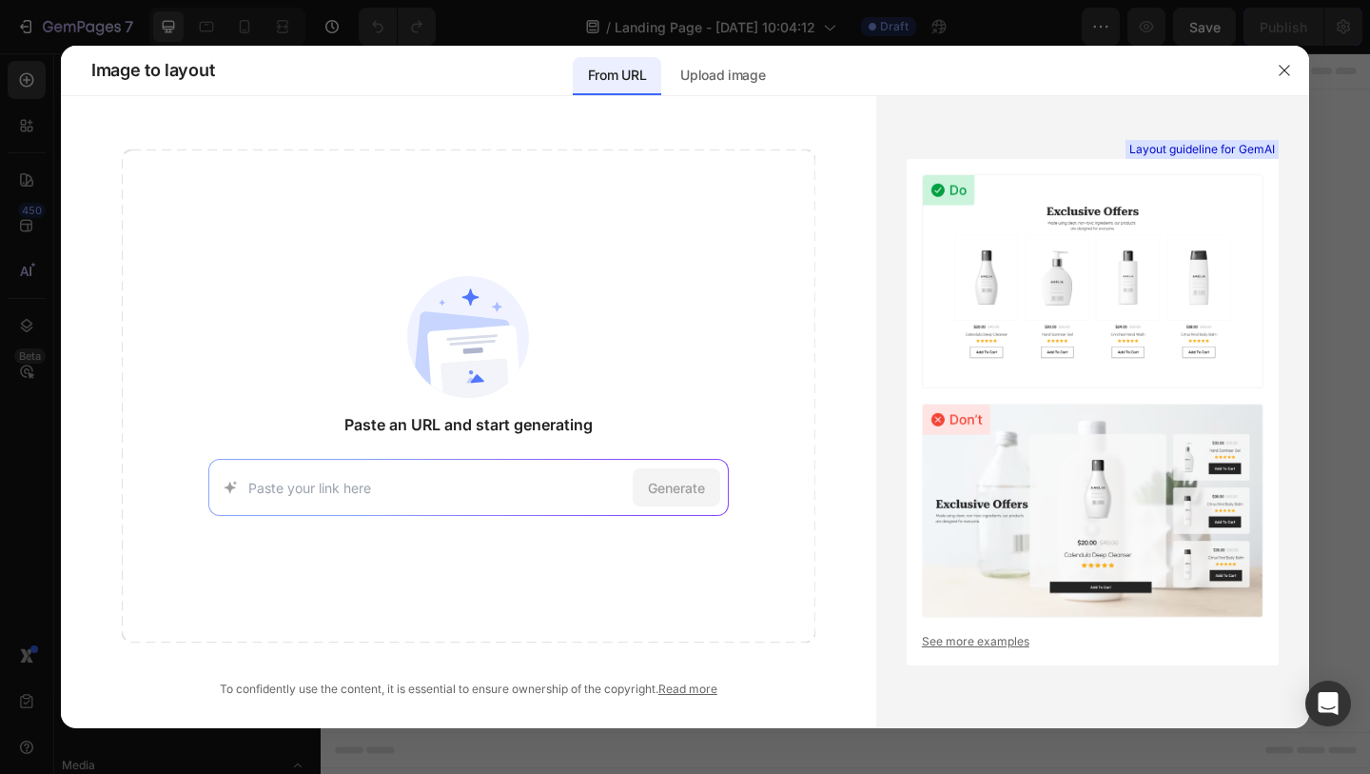
click at [362, 487] on input at bounding box center [436, 488] width 377 height 20
type input "https://www.inseasonjewelry.com/pages/hypoallergenic-jewelry-made-for-kids"
click at [678, 488] on span "Generate" at bounding box center [676, 488] width 57 height 20
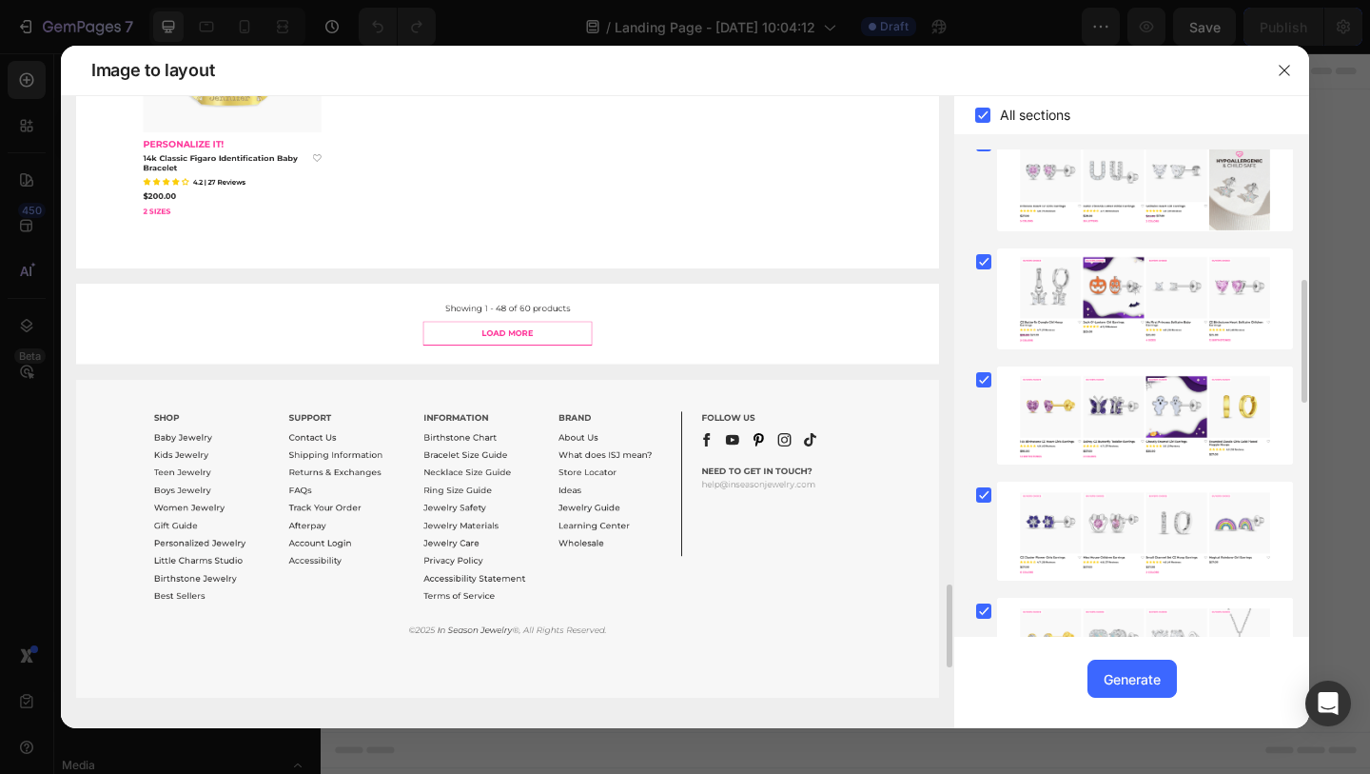
scroll to position [1383, 0]
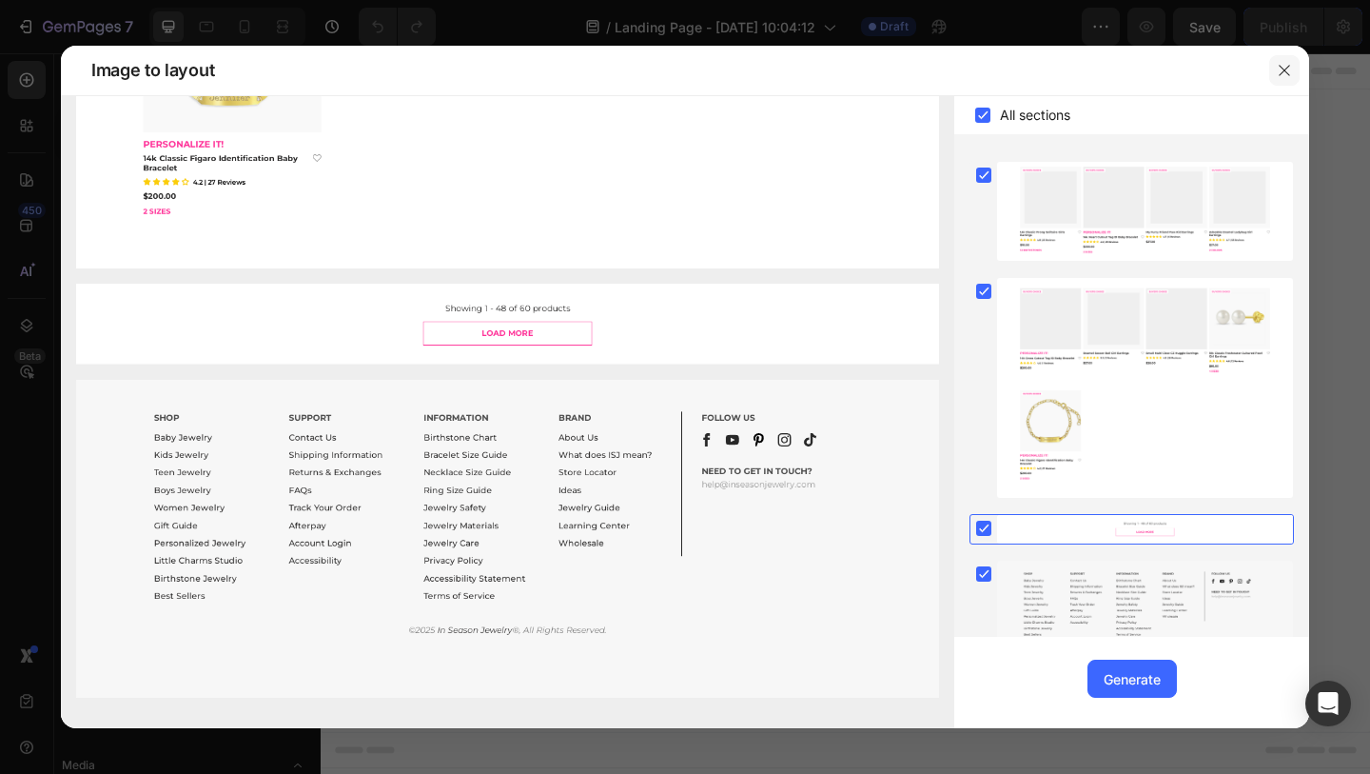
click at [1284, 69] on icon "button" at bounding box center [1284, 70] width 10 height 10
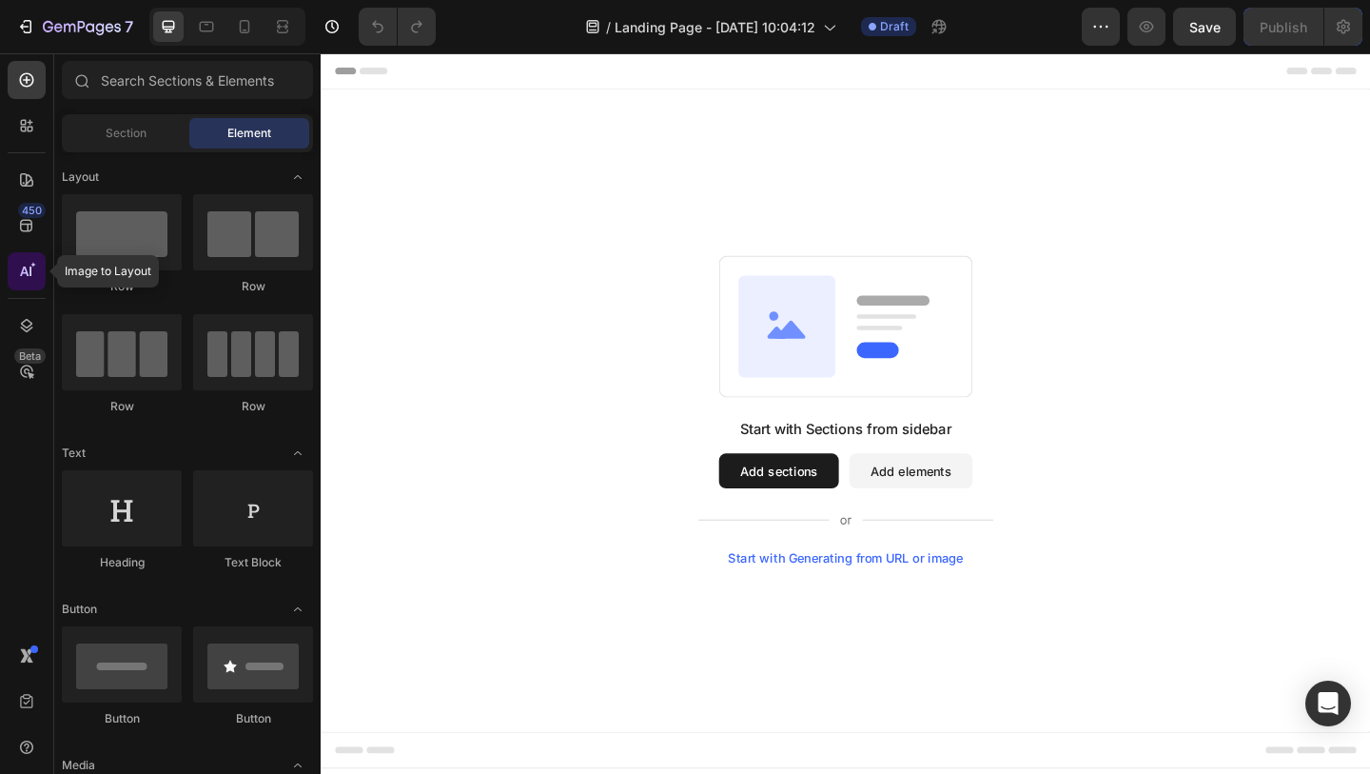
click at [27, 270] on icon at bounding box center [26, 271] width 19 height 19
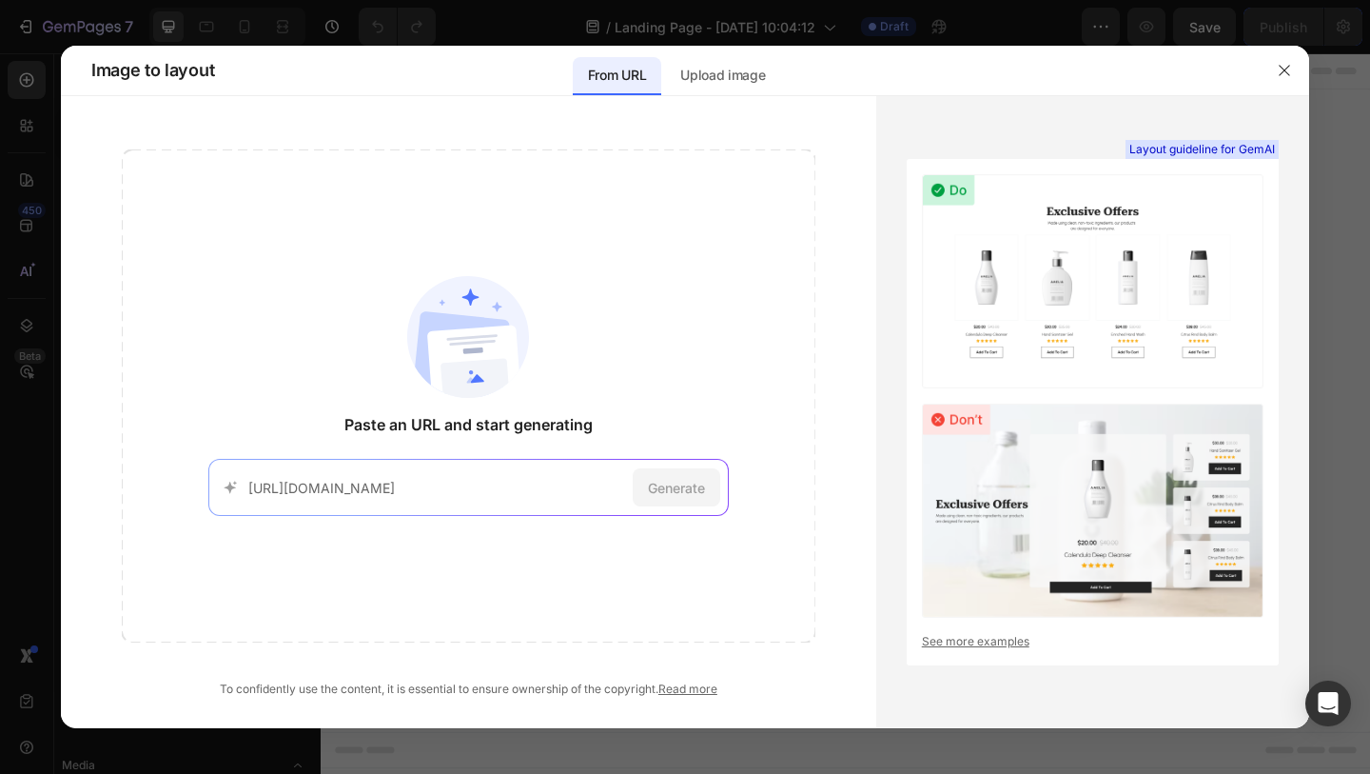
scroll to position [0, 126]
type input "https://www.inseasonjewelry.com/pages/hypoallergenic-jewelry-made-for-kids"
click at [680, 485] on span "Generate" at bounding box center [676, 488] width 57 height 20
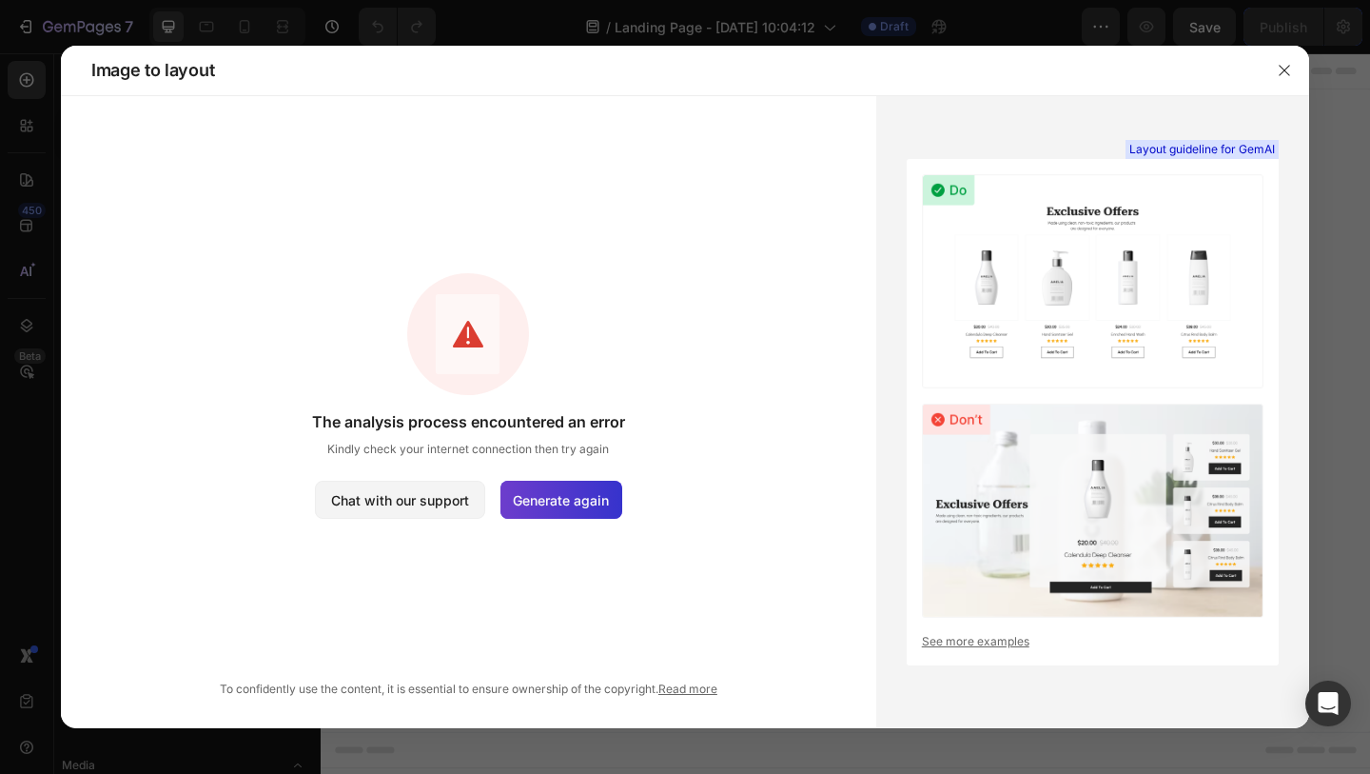
click at [561, 501] on span "Generate again" at bounding box center [561, 500] width 96 height 20
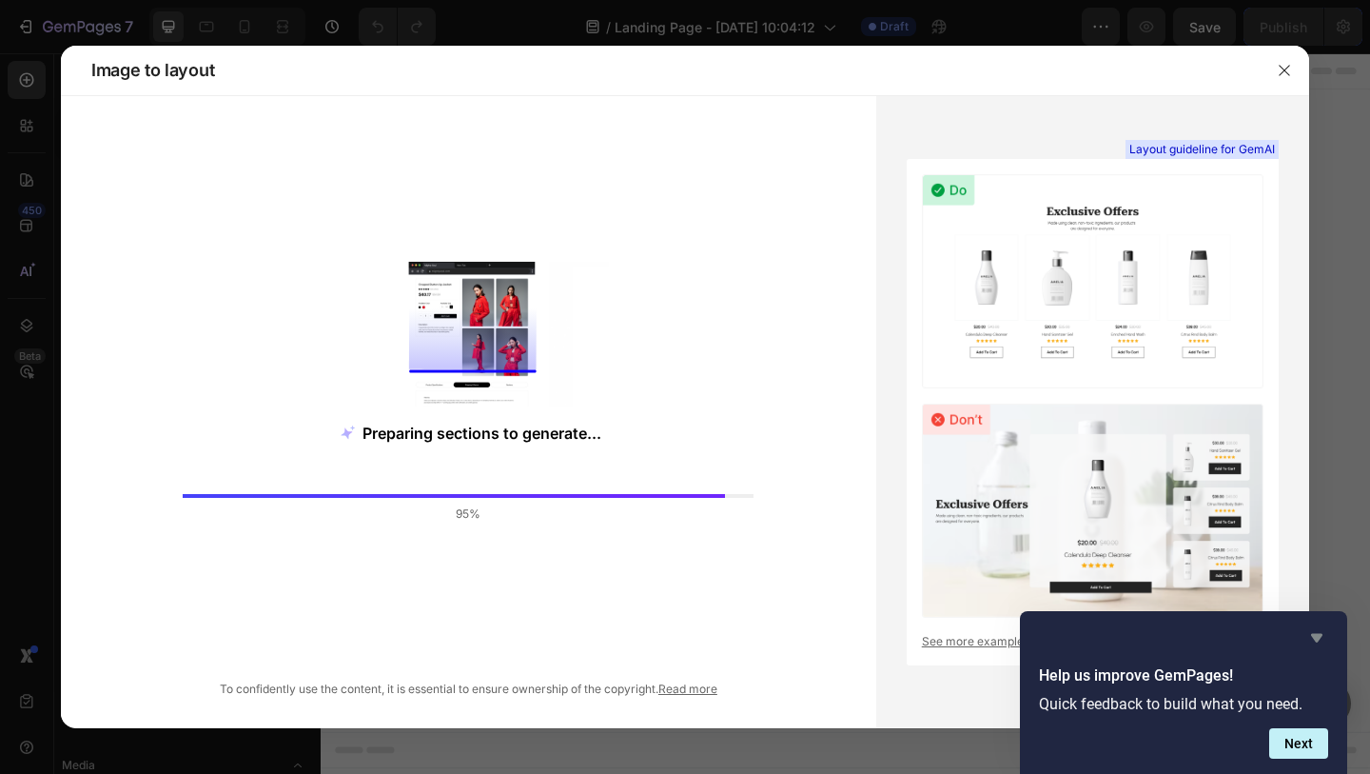
click at [1319, 629] on icon "Hide survey" at bounding box center [1316, 637] width 23 height 23
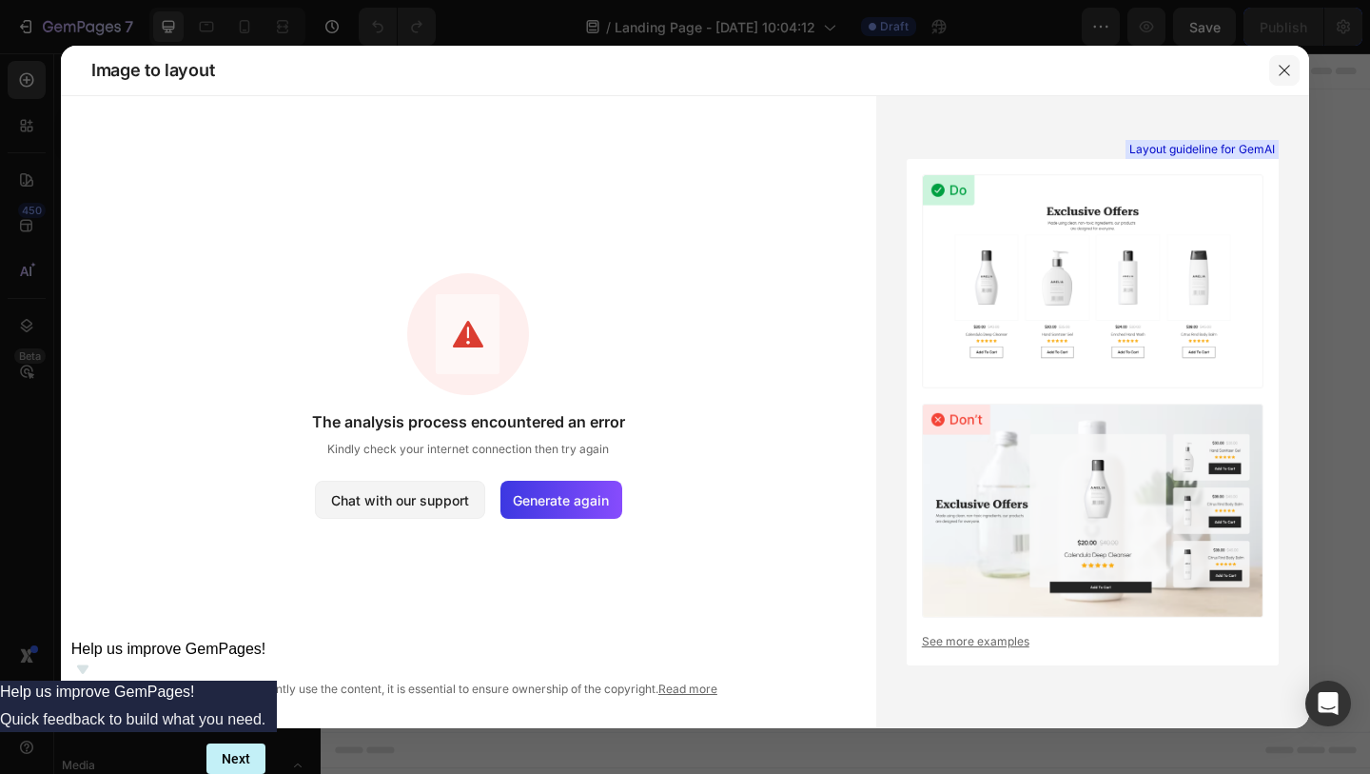
click at [1285, 68] on icon "button" at bounding box center [1284, 70] width 15 height 15
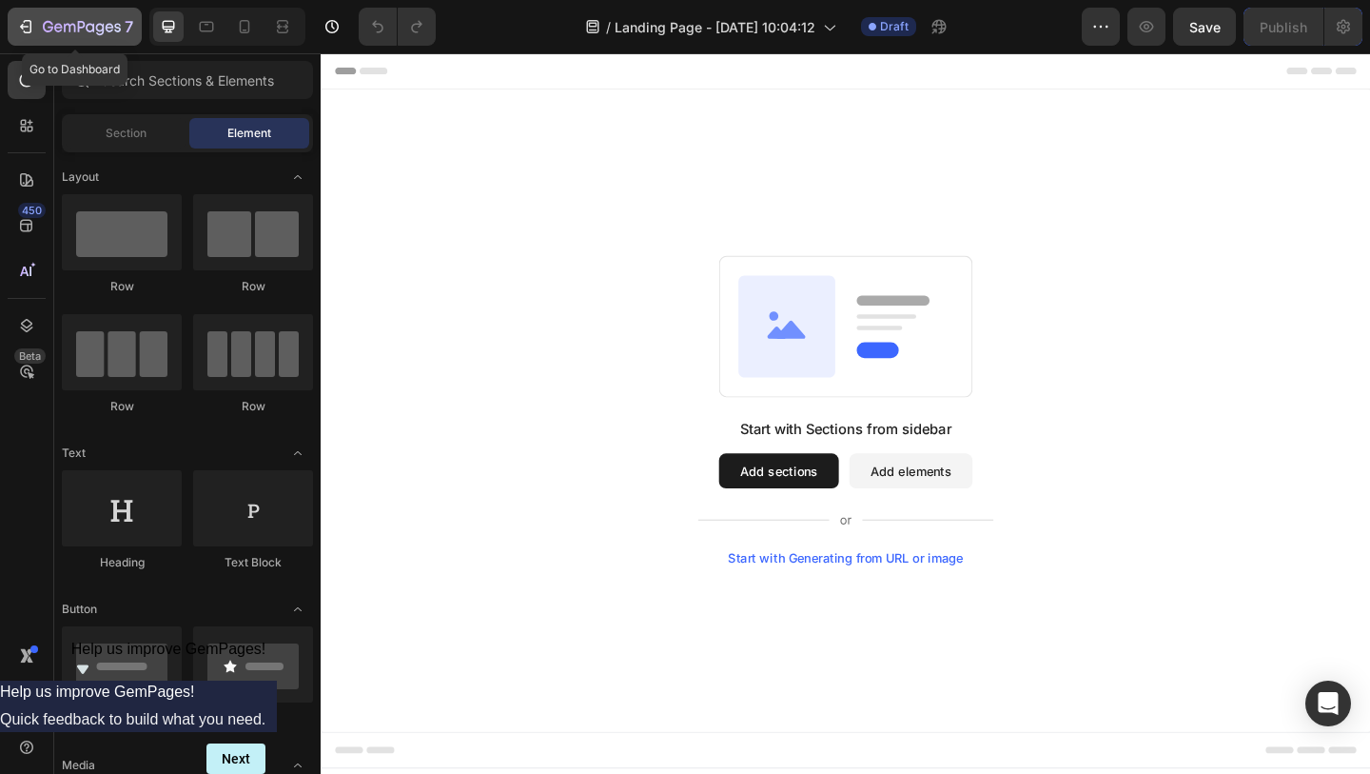
click at [60, 26] on icon "button" at bounding box center [82, 28] width 78 height 16
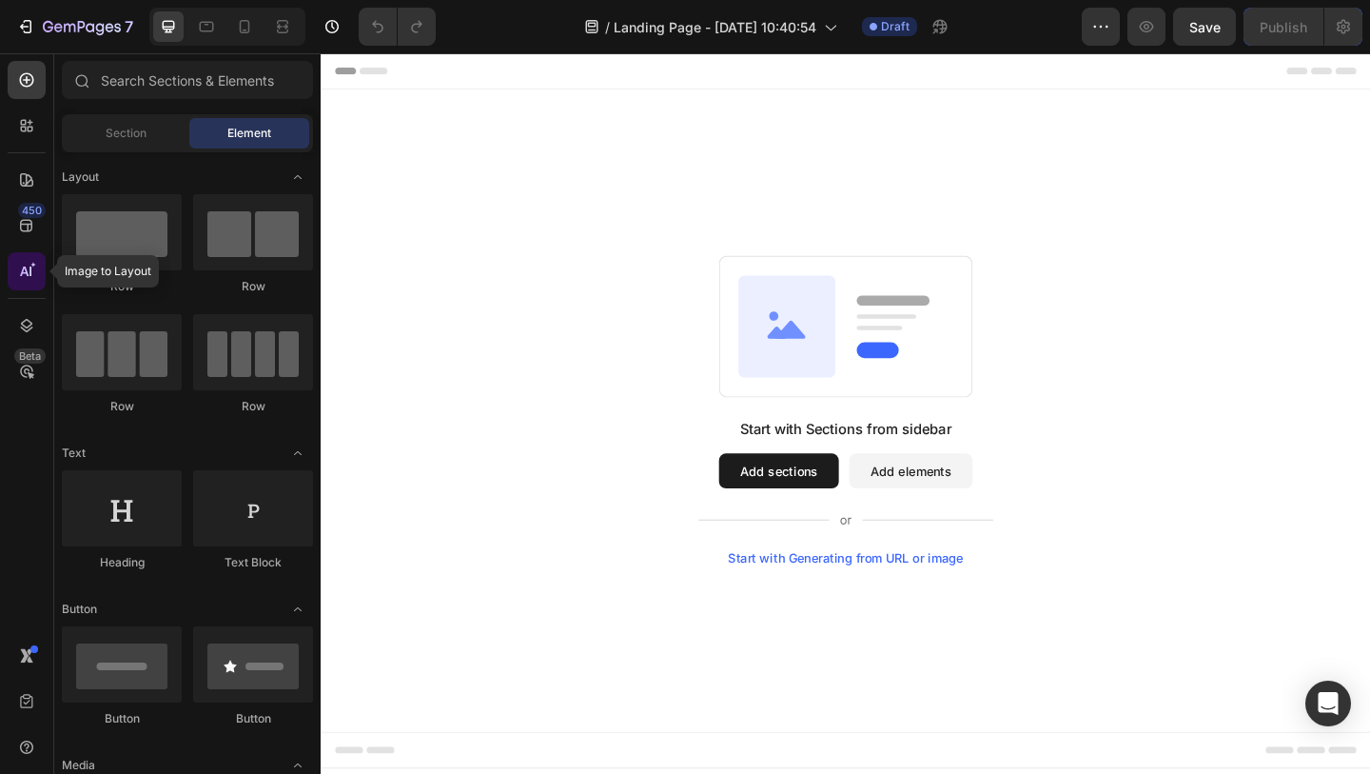
click at [21, 275] on icon at bounding box center [24, 271] width 9 height 10
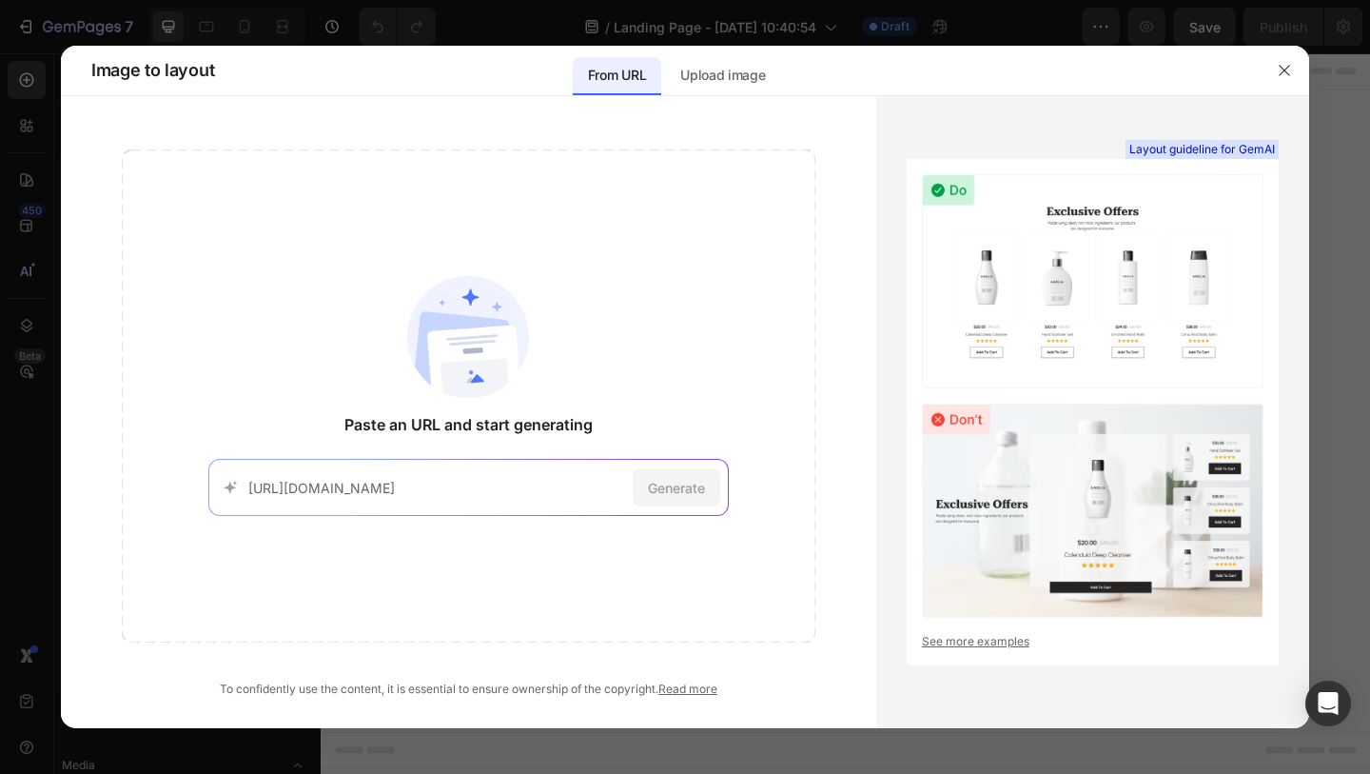
scroll to position [0, 126]
type input "[URL][DOMAIN_NAME]"
click at [671, 488] on span "Generate" at bounding box center [676, 488] width 57 height 20
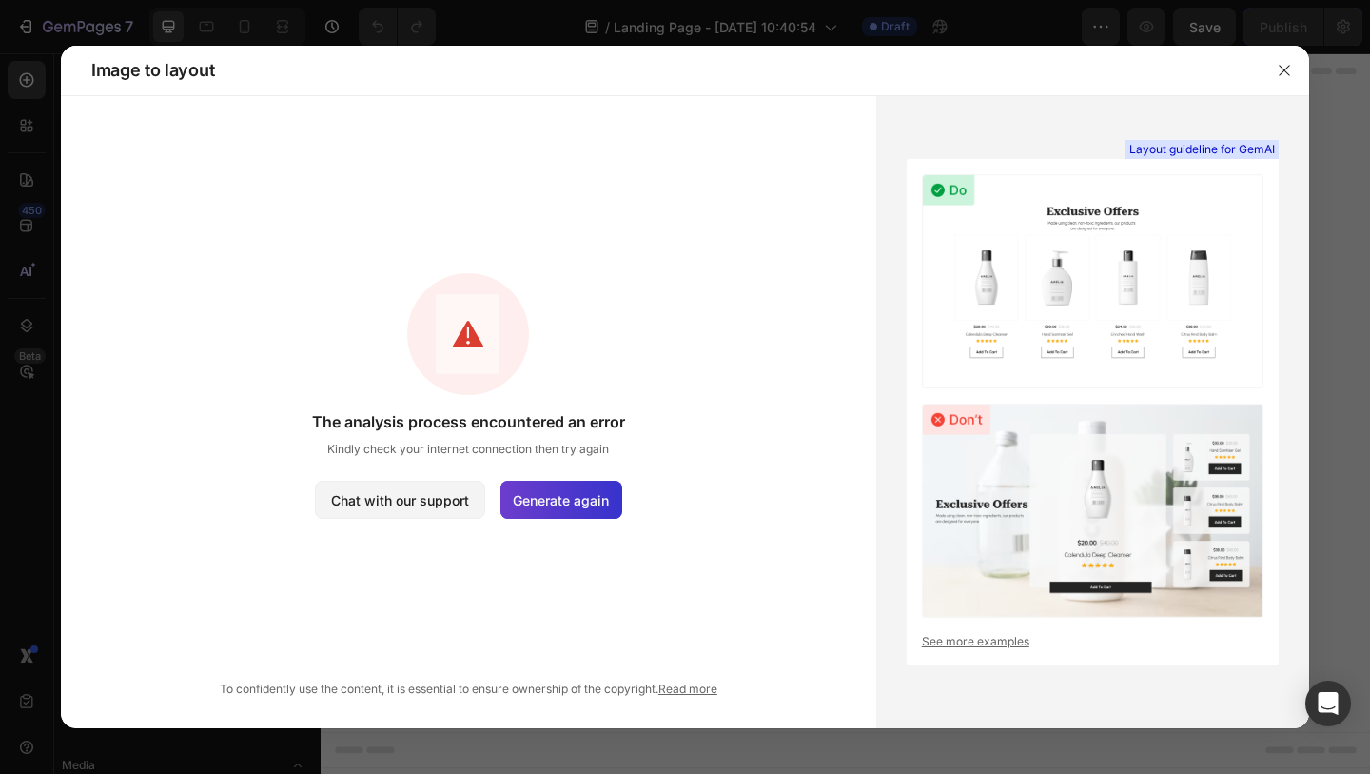
click at [587, 499] on span "Generate again" at bounding box center [561, 500] width 96 height 20
click at [558, 495] on span "Generate again" at bounding box center [561, 500] width 96 height 20
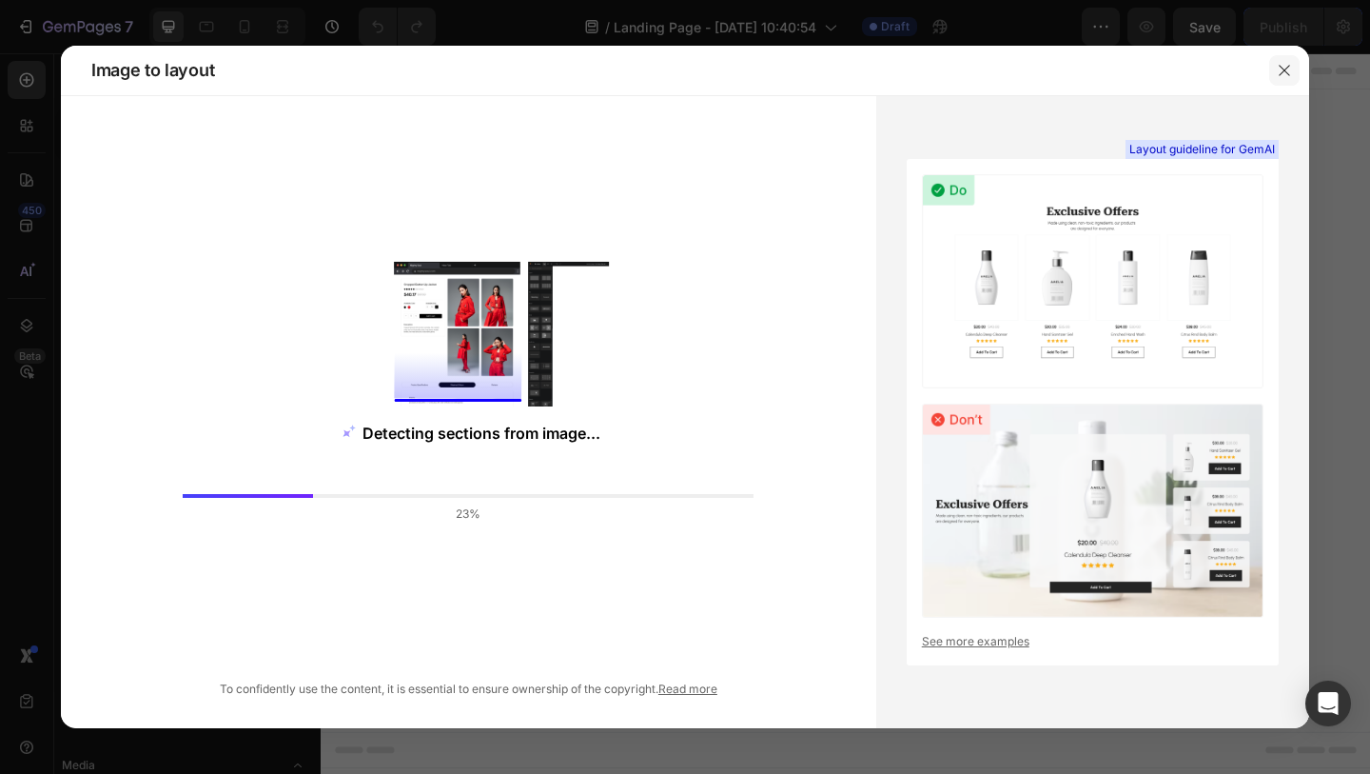
click at [1287, 69] on icon "button" at bounding box center [1284, 70] width 15 height 15
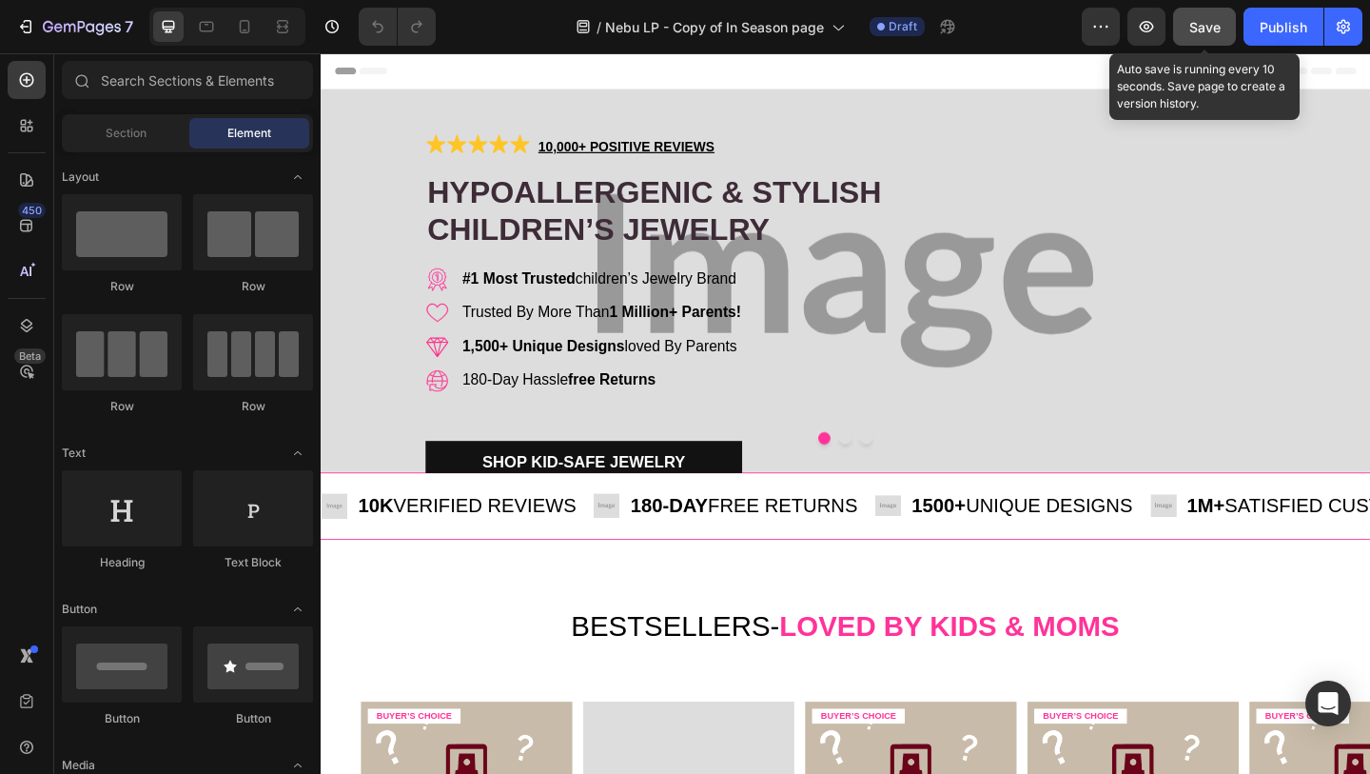
click at [1204, 28] on span "Save" at bounding box center [1204, 27] width 31 height 16
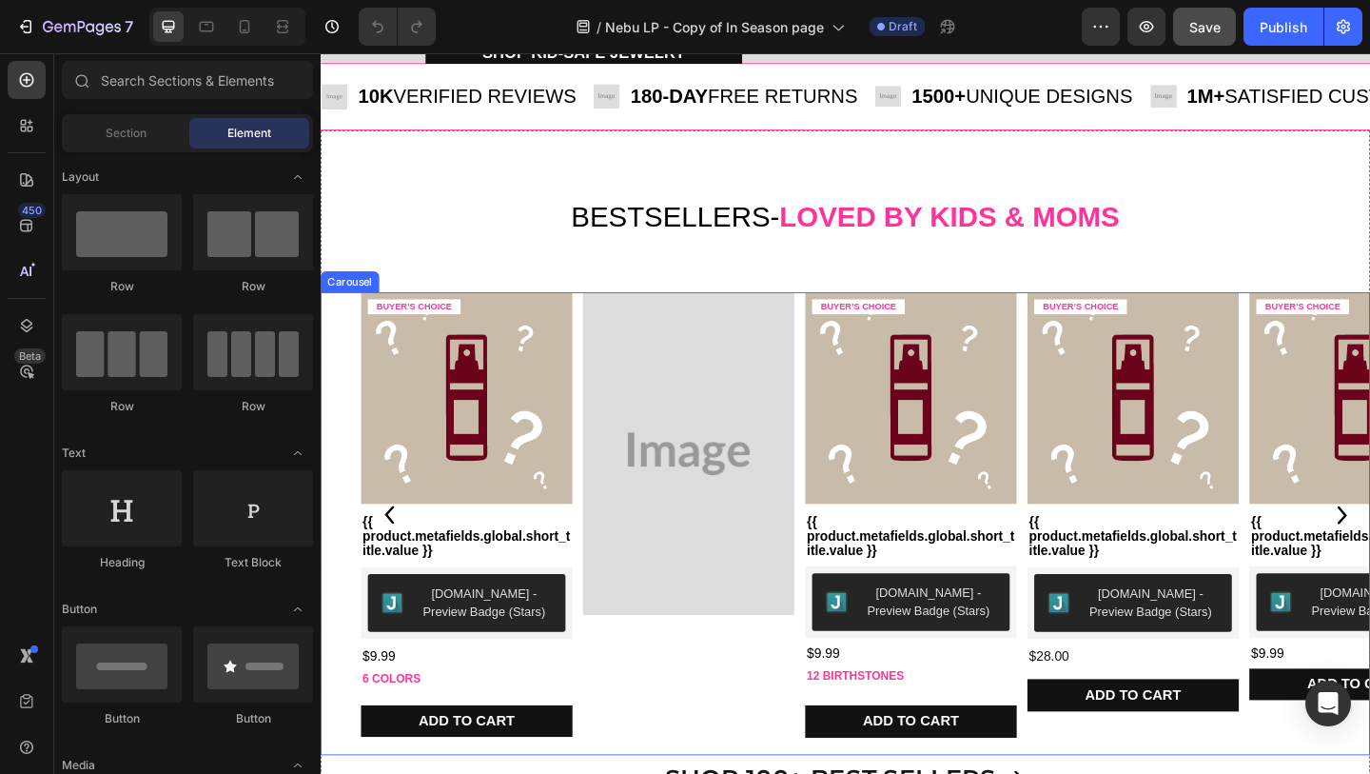
scroll to position [343, 0]
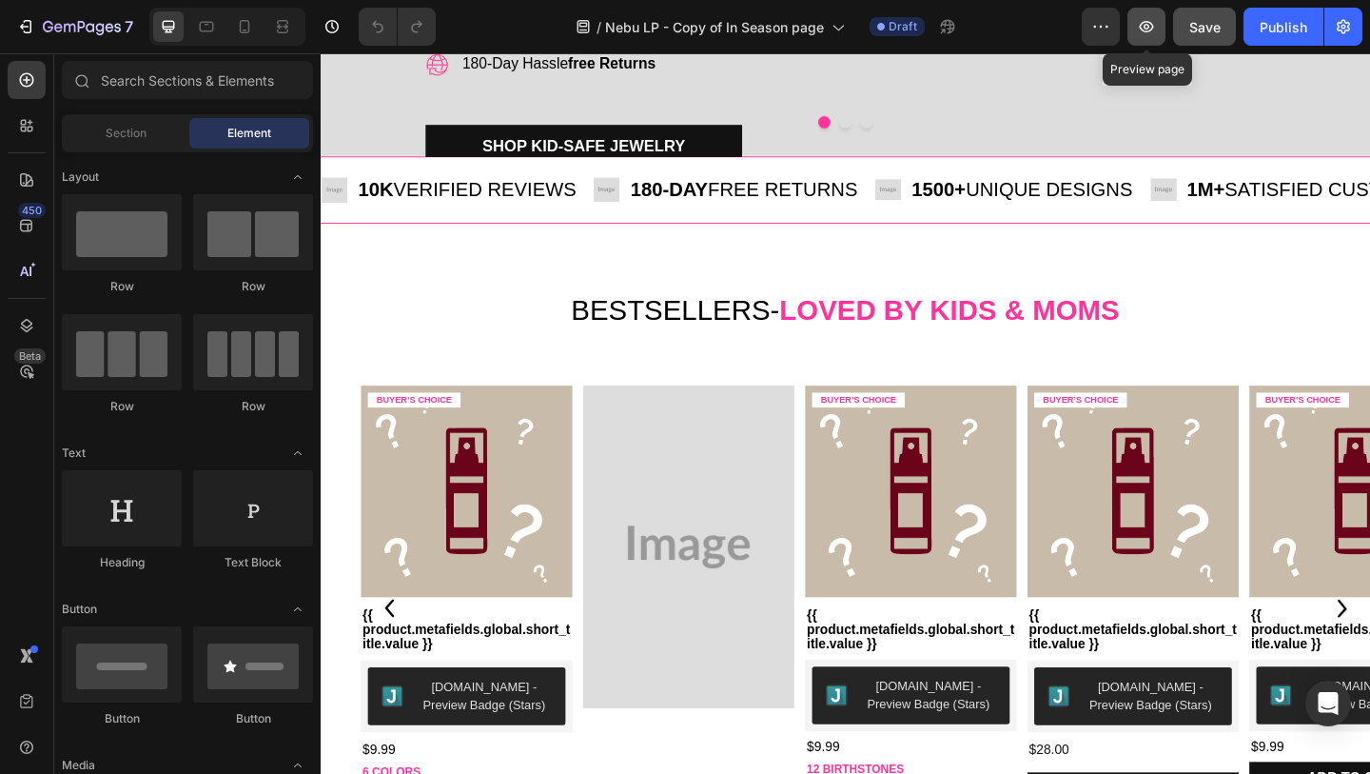
click at [1148, 29] on icon "button" at bounding box center [1146, 26] width 19 height 19
click at [1101, 24] on icon "button" at bounding box center [1100, 26] width 19 height 19
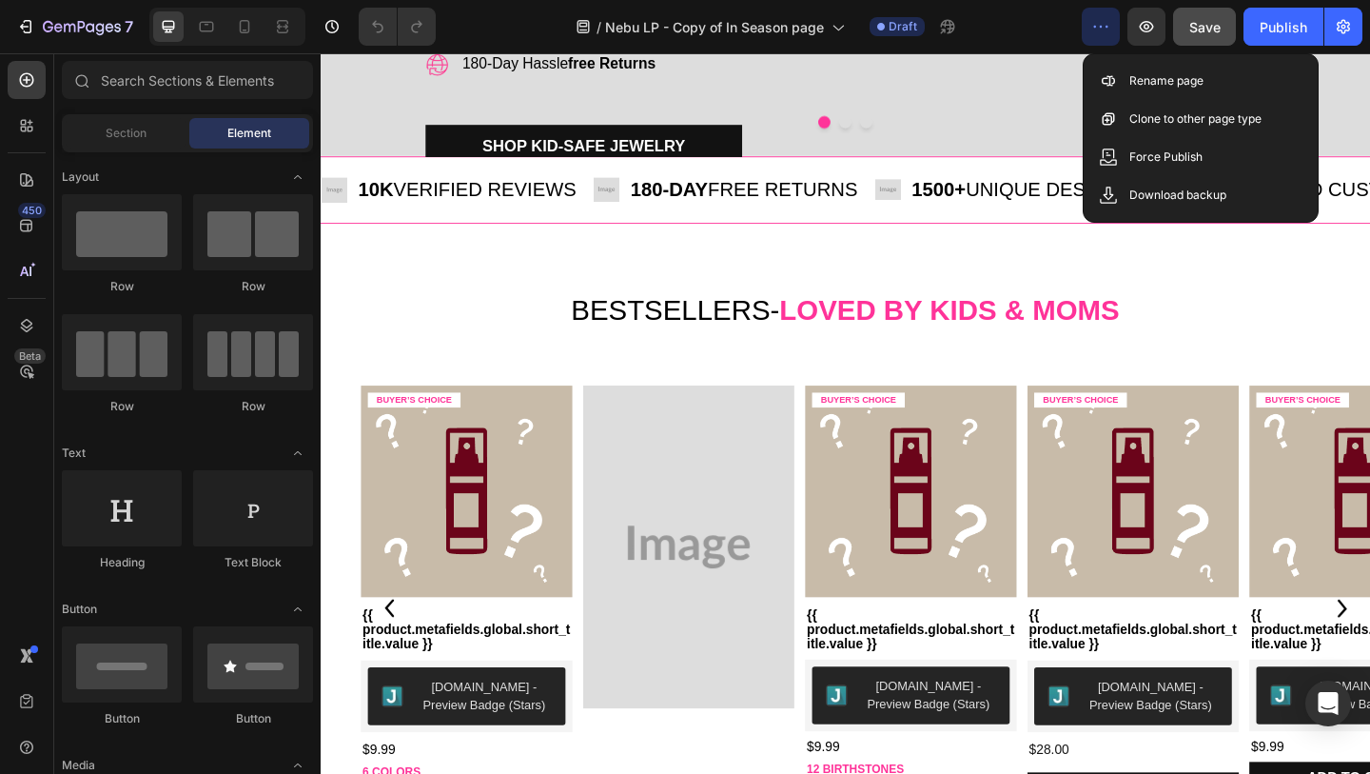
click at [1100, 24] on icon "button" at bounding box center [1100, 26] width 19 height 19
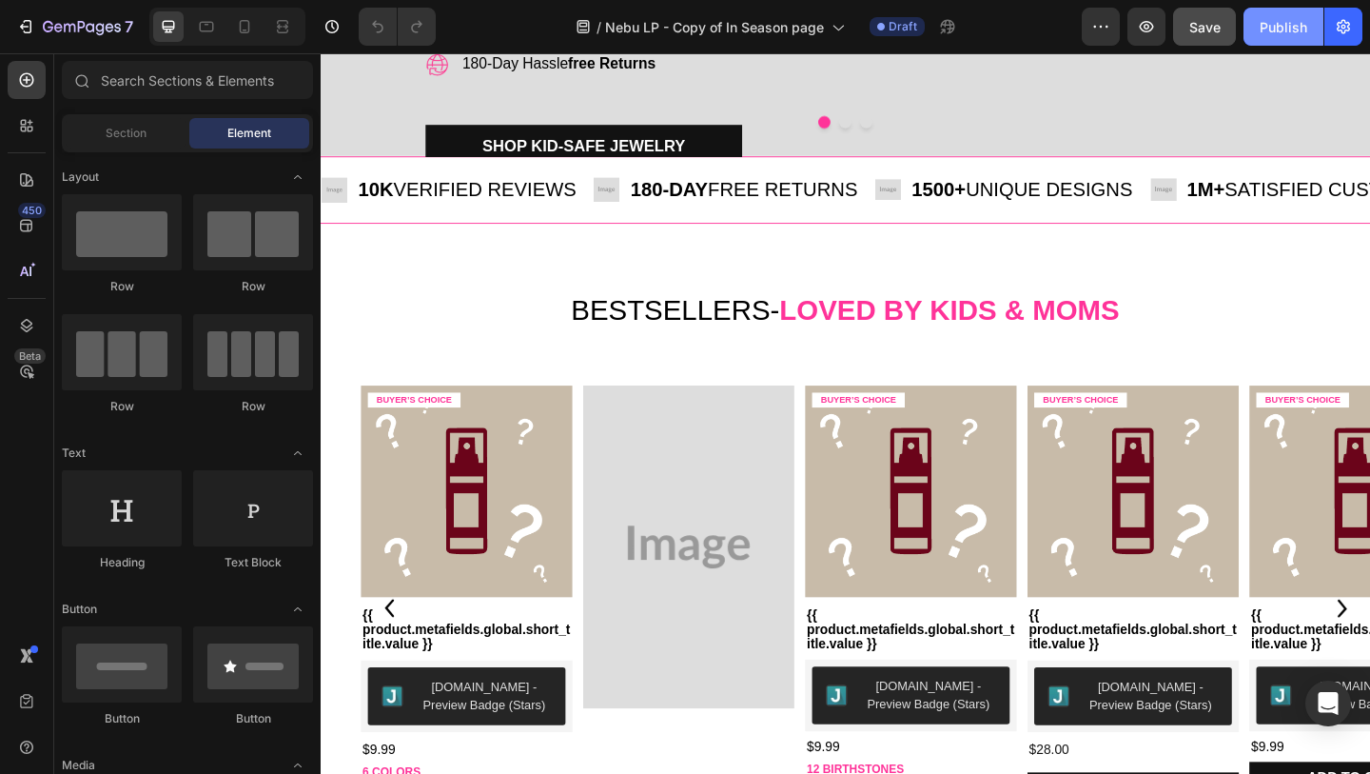
click at [1279, 28] on div "Publish" at bounding box center [1284, 27] width 48 height 20
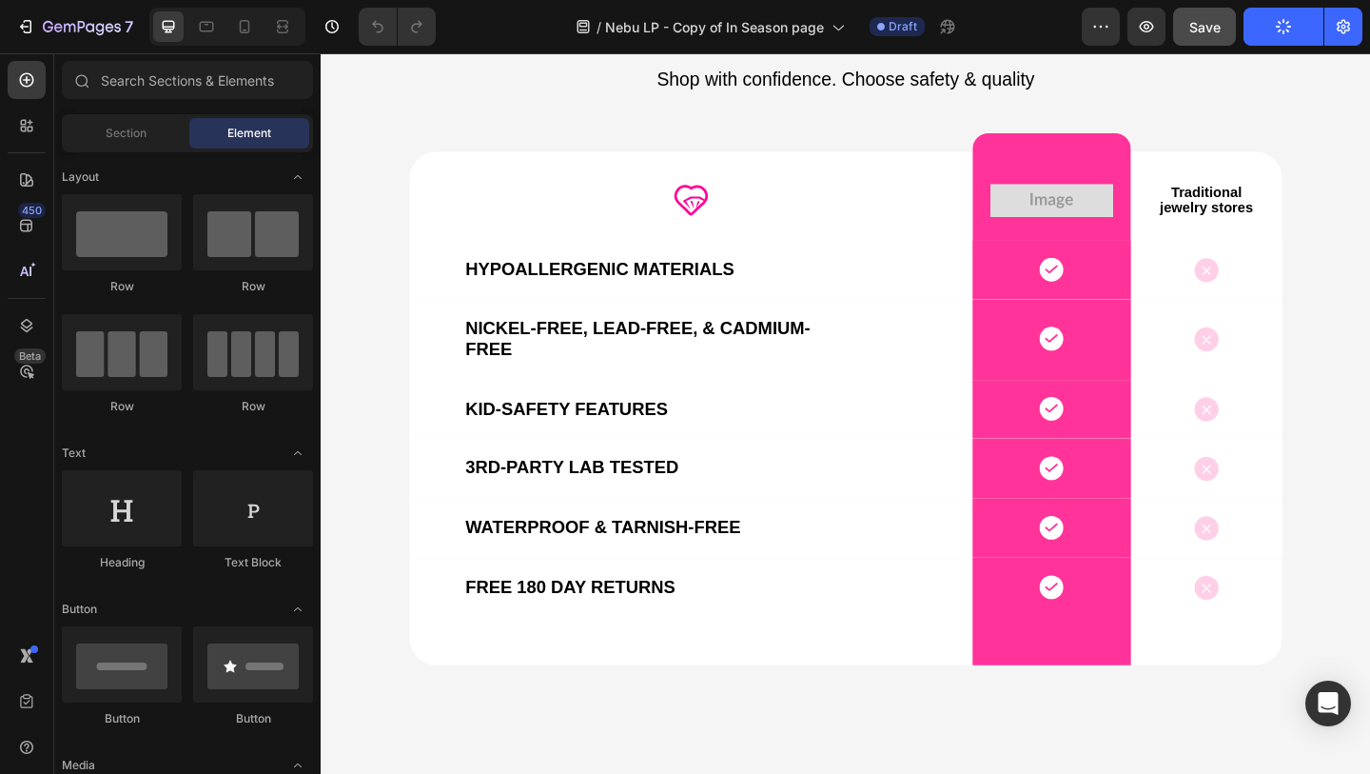
scroll to position [3089, 0]
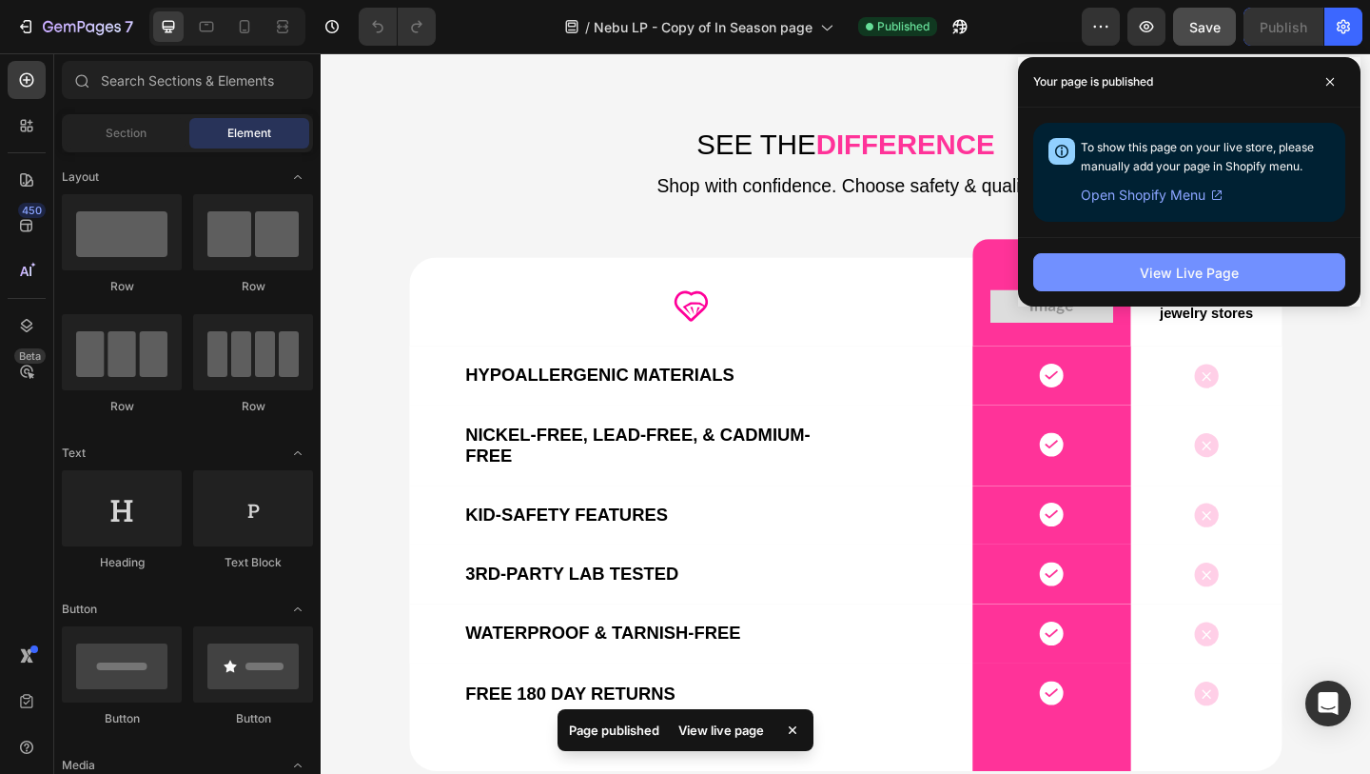
click at [1214, 282] on div "View Live Page" at bounding box center [1189, 273] width 99 height 20
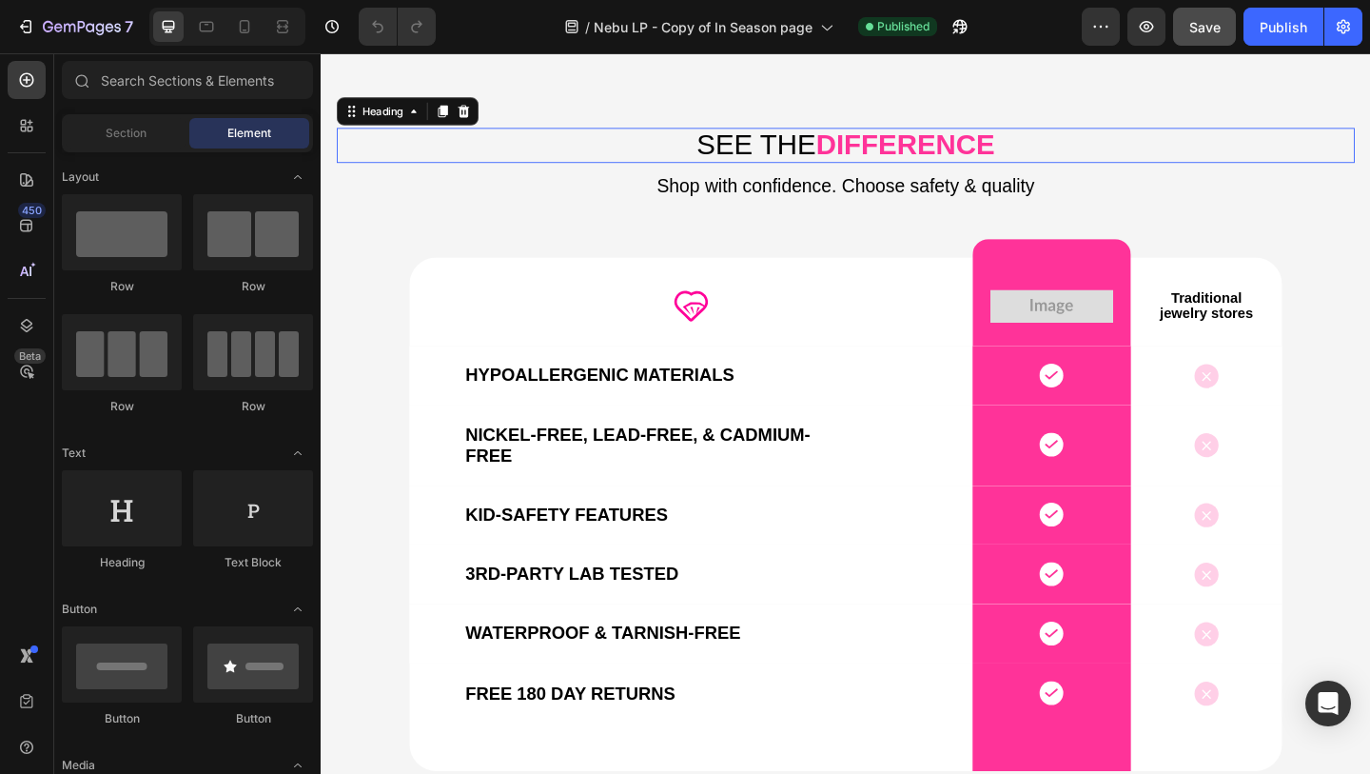
click at [930, 150] on strong "DIFFERENCE" at bounding box center [956, 152] width 194 height 34
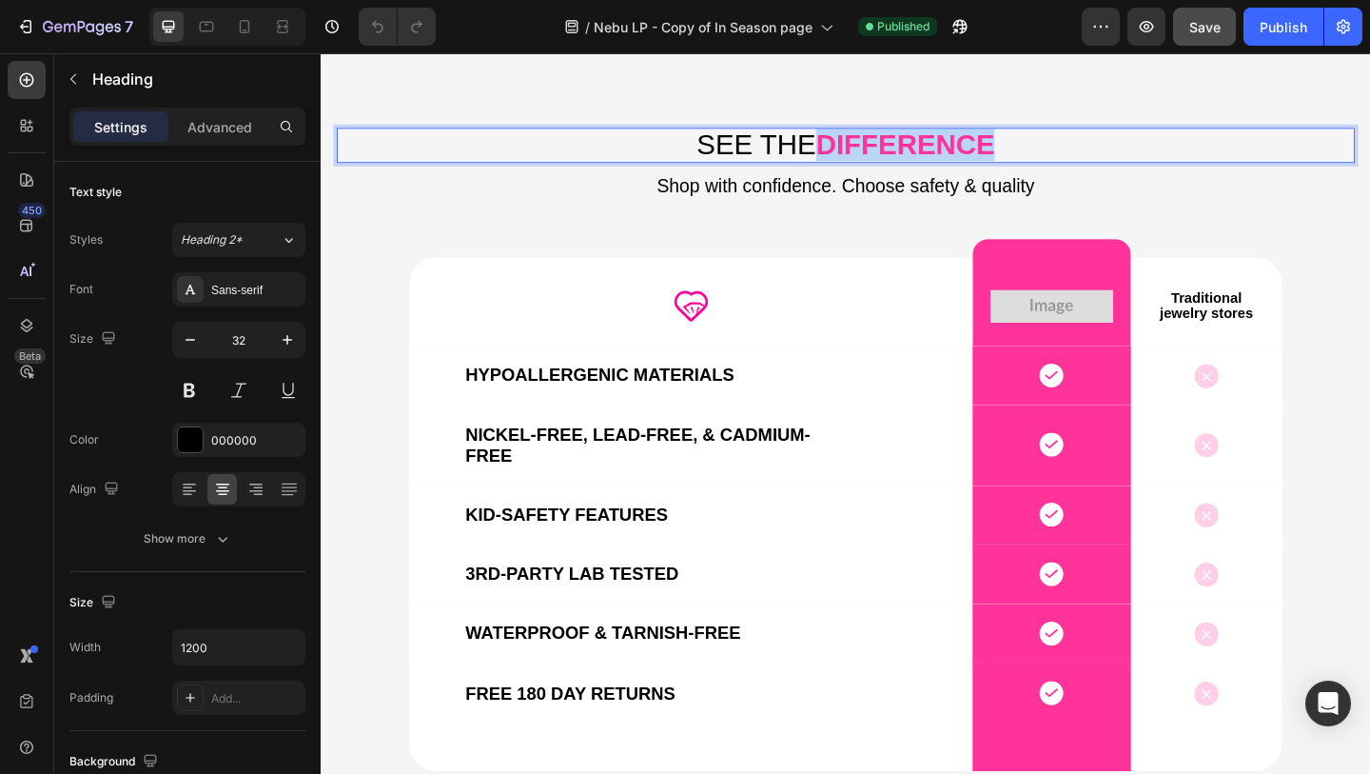
click at [930, 149] on strong "DIFFERENCE" at bounding box center [956, 152] width 194 height 34
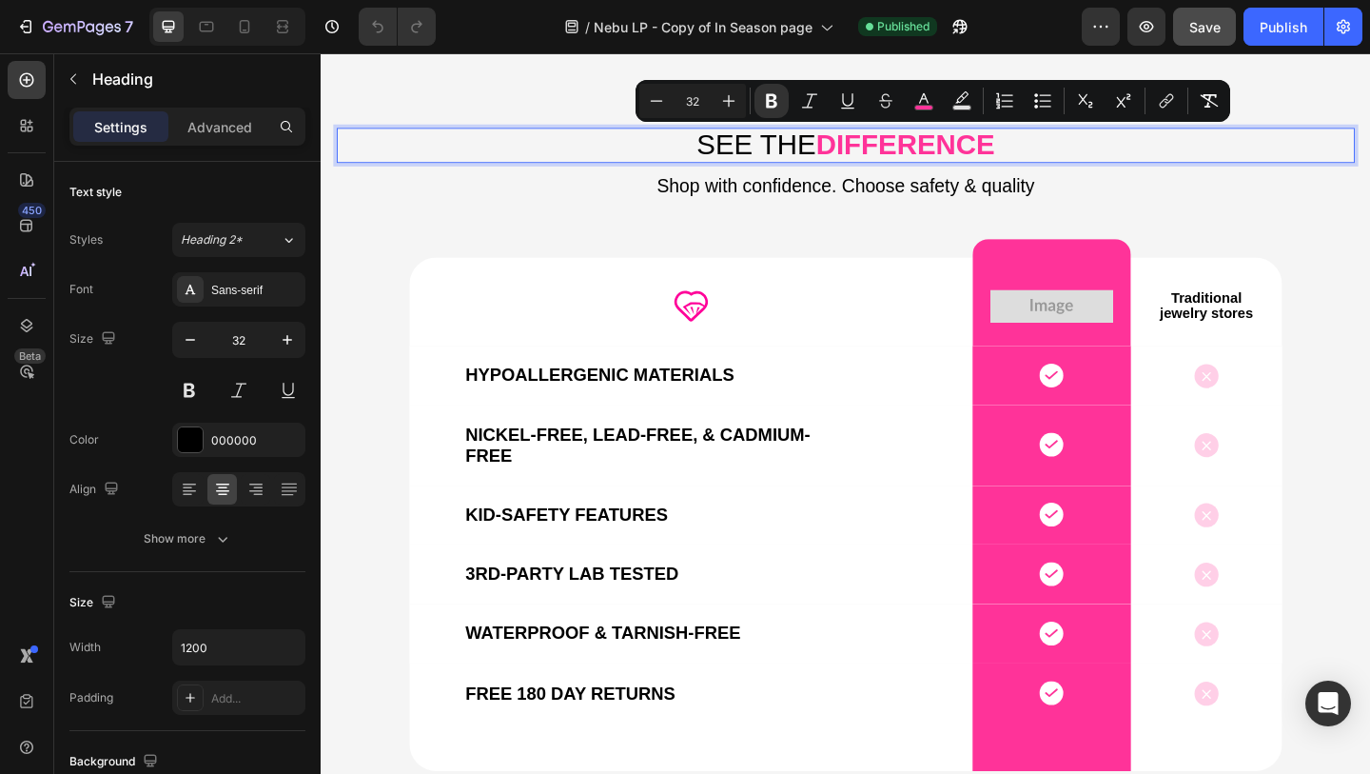
click at [799, 152] on p "SEE THE DIFFERENCE" at bounding box center [892, 153] width 1104 height 34
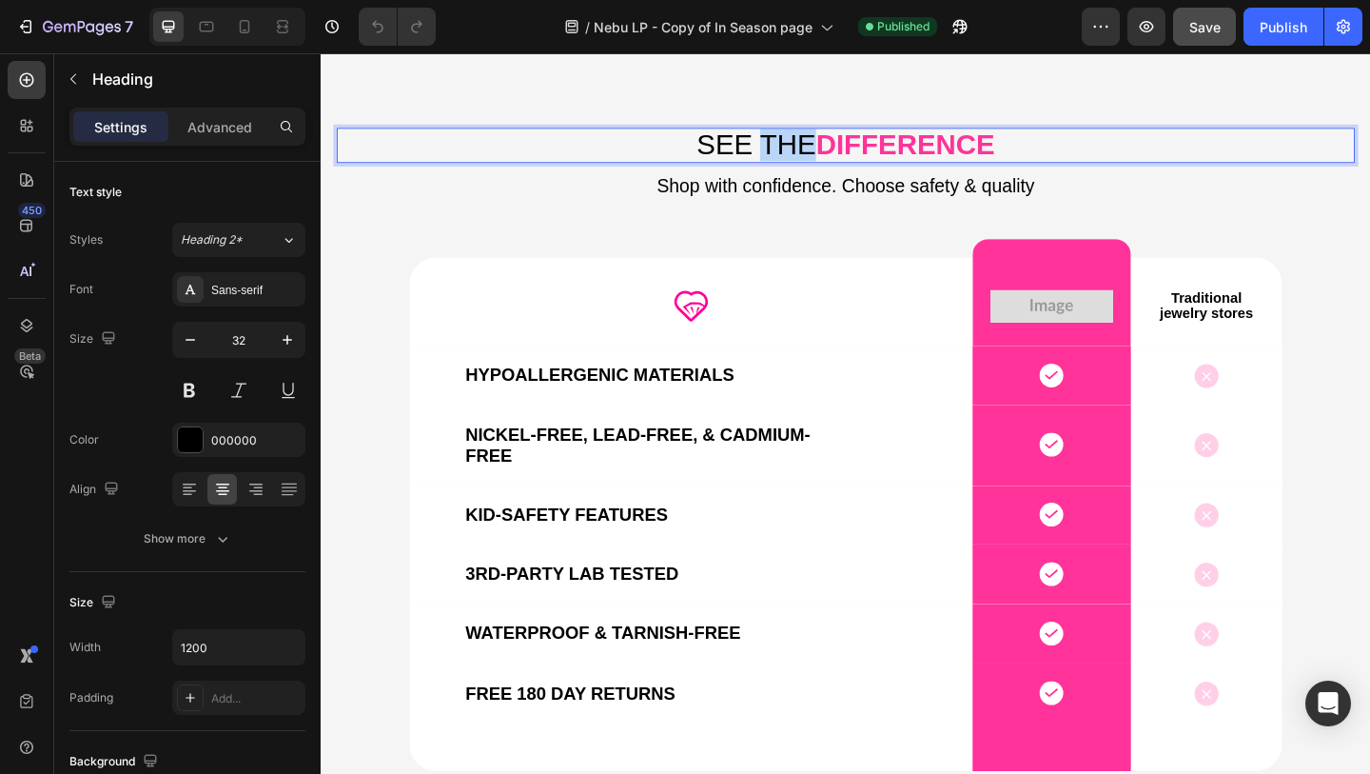
click at [799, 152] on p "SEE THE DIFFERENCE" at bounding box center [892, 153] width 1104 height 34
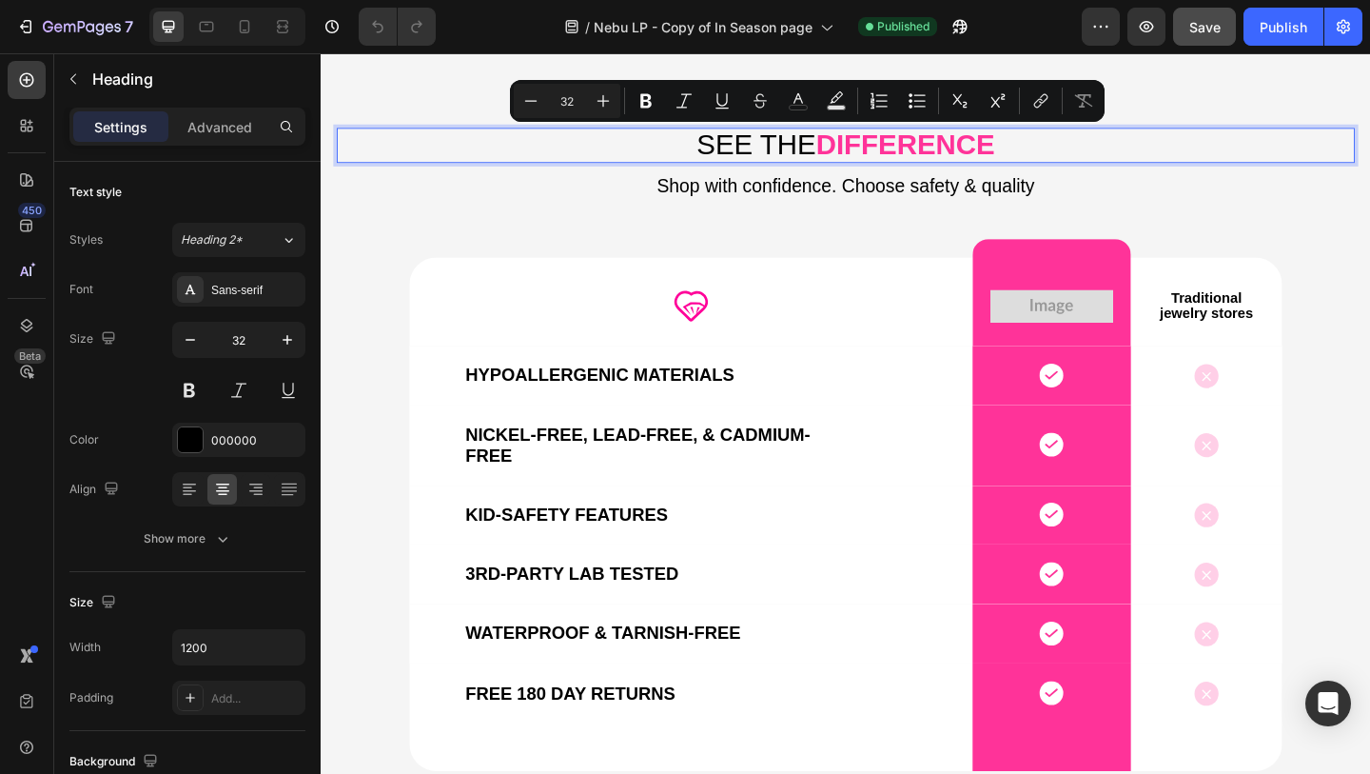
click at [1149, 144] on p "SEE THE DIFFERENCE" at bounding box center [892, 153] width 1104 height 34
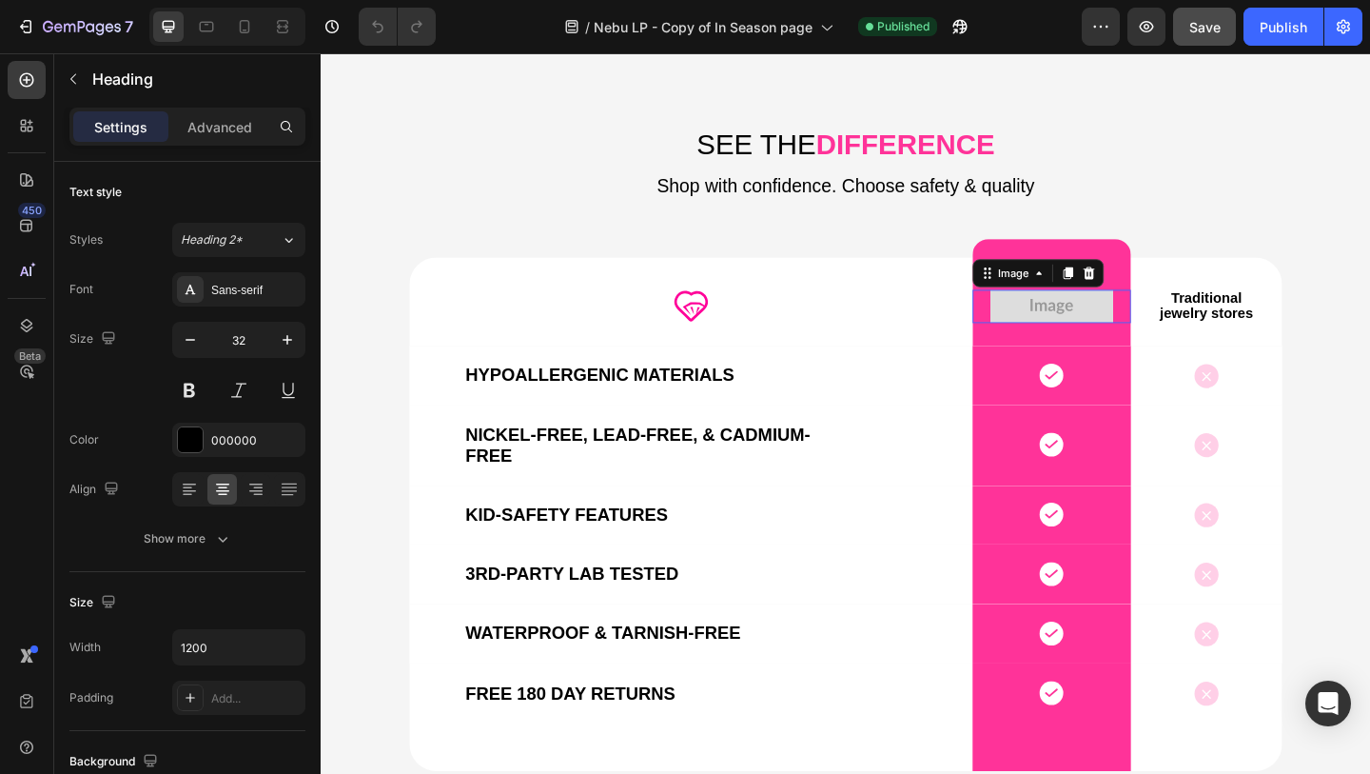
click at [1108, 328] on img at bounding box center [1116, 327] width 134 height 35
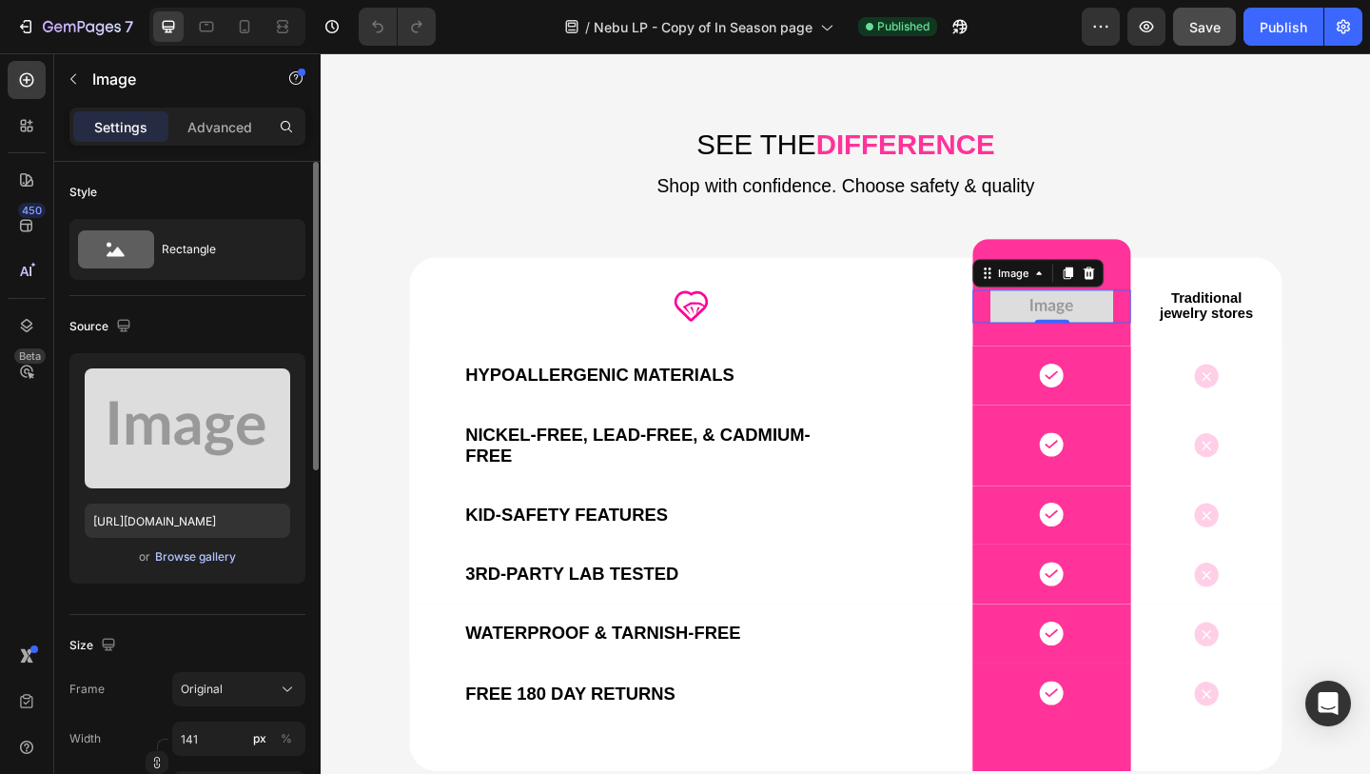
click at [180, 555] on div "Browse gallery" at bounding box center [195, 556] width 81 height 17
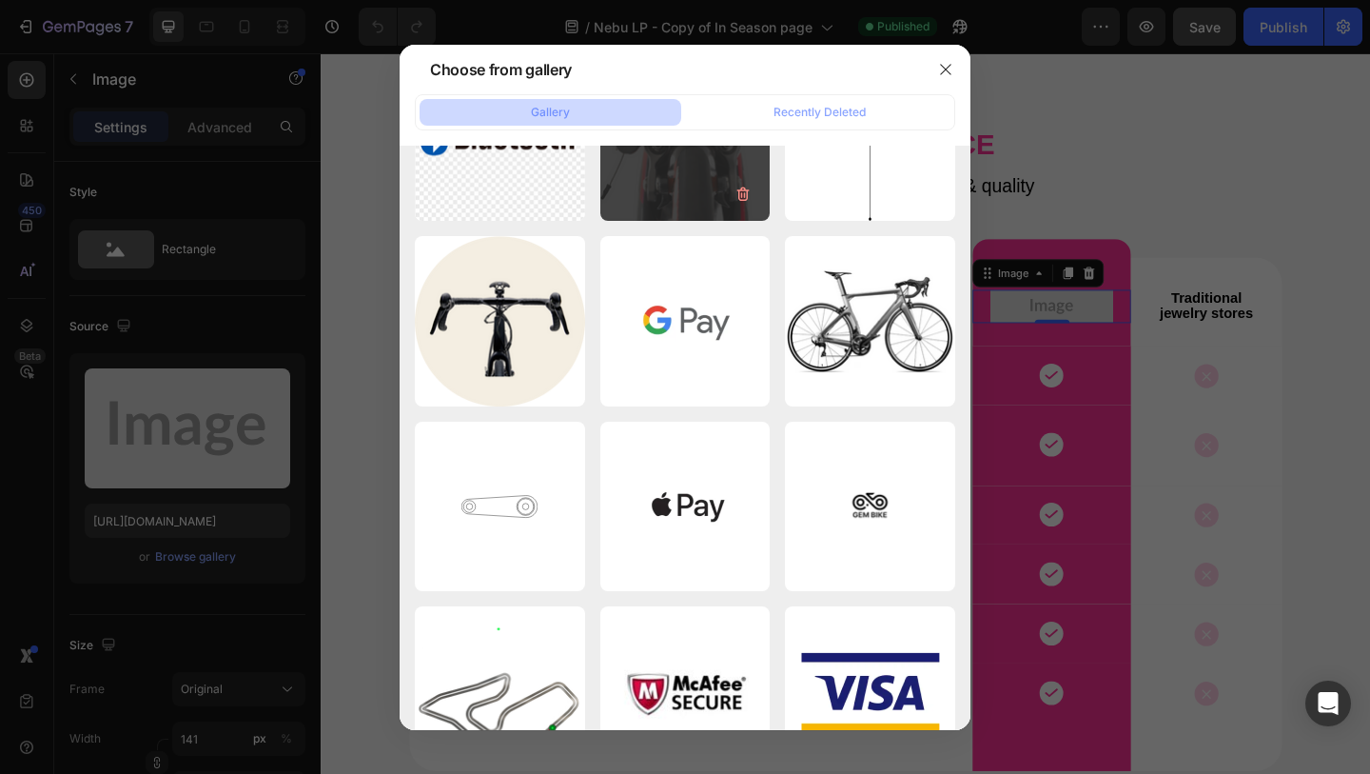
scroll to position [0, 0]
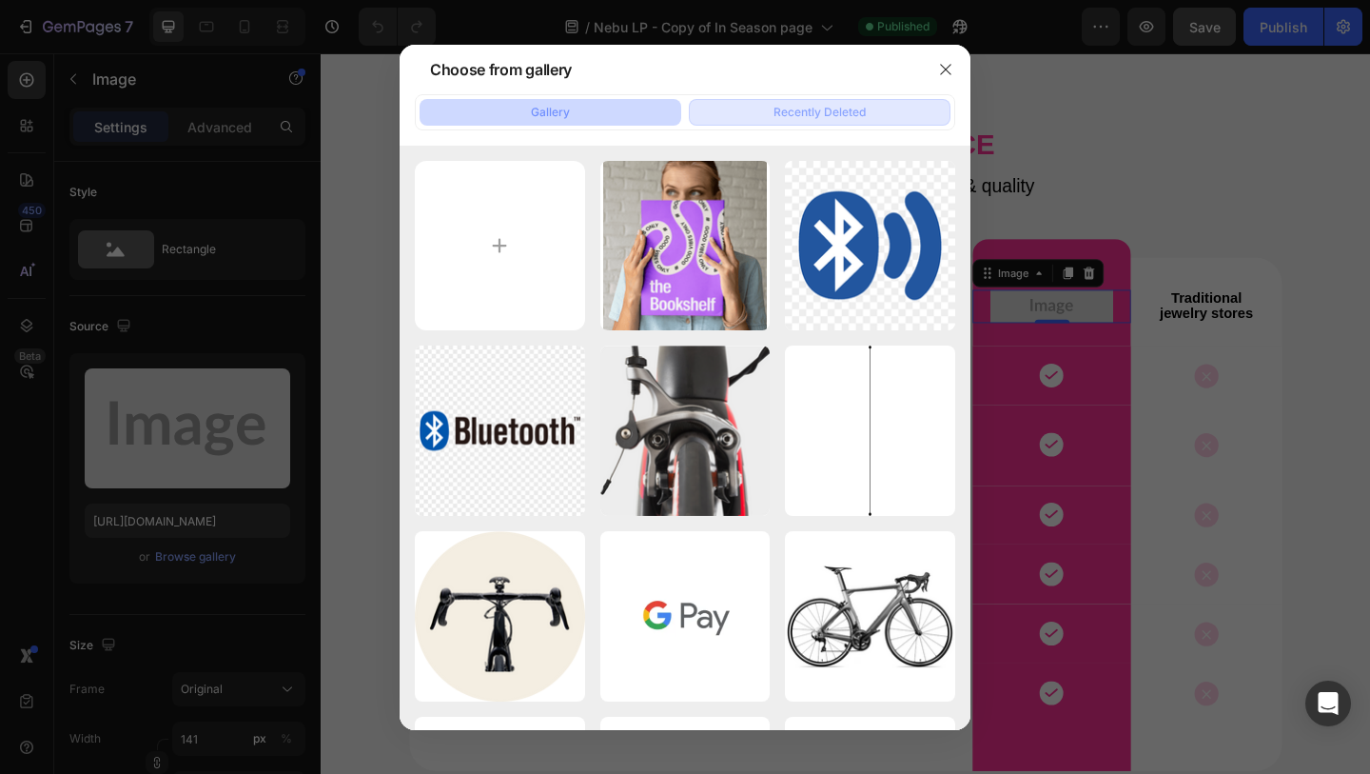
click at [860, 116] on div "Recently Deleted" at bounding box center [820, 112] width 92 height 17
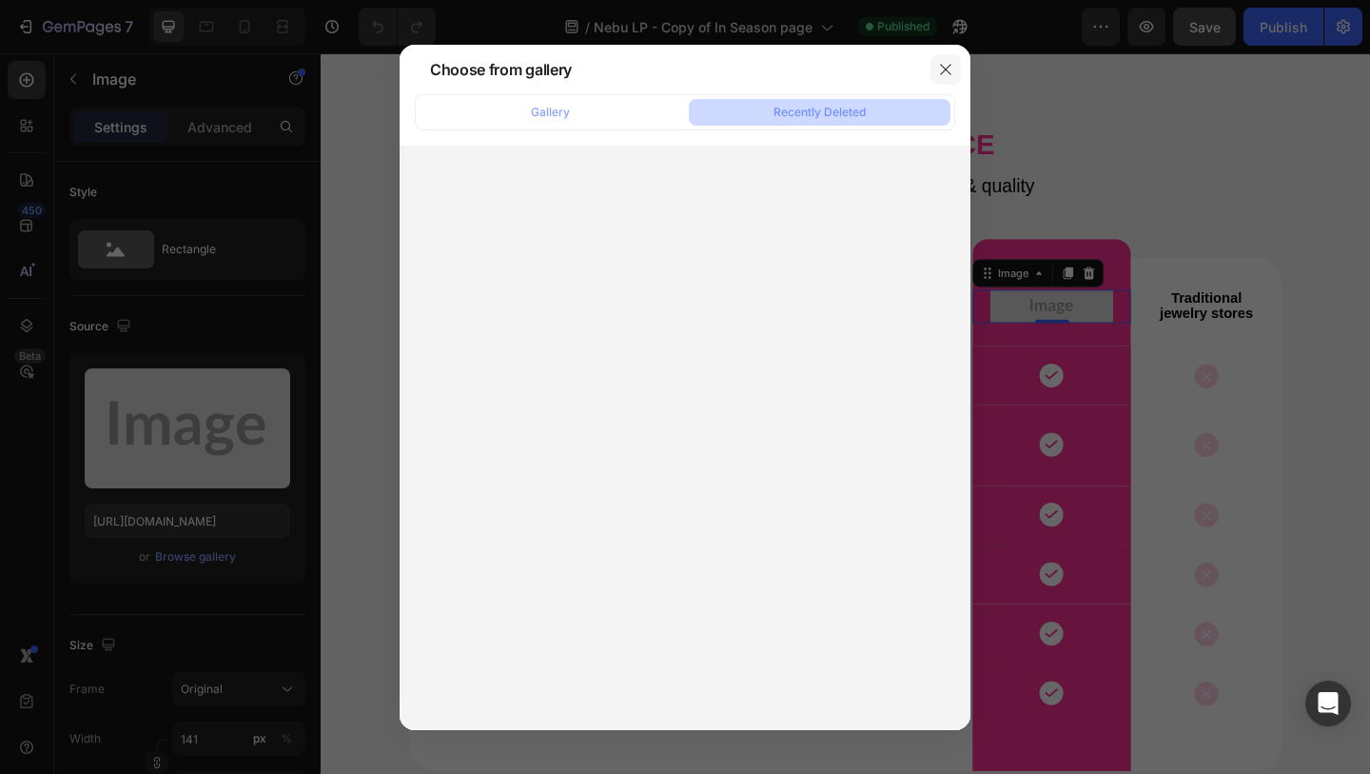
click at [946, 65] on icon "button" at bounding box center [945, 69] width 15 height 15
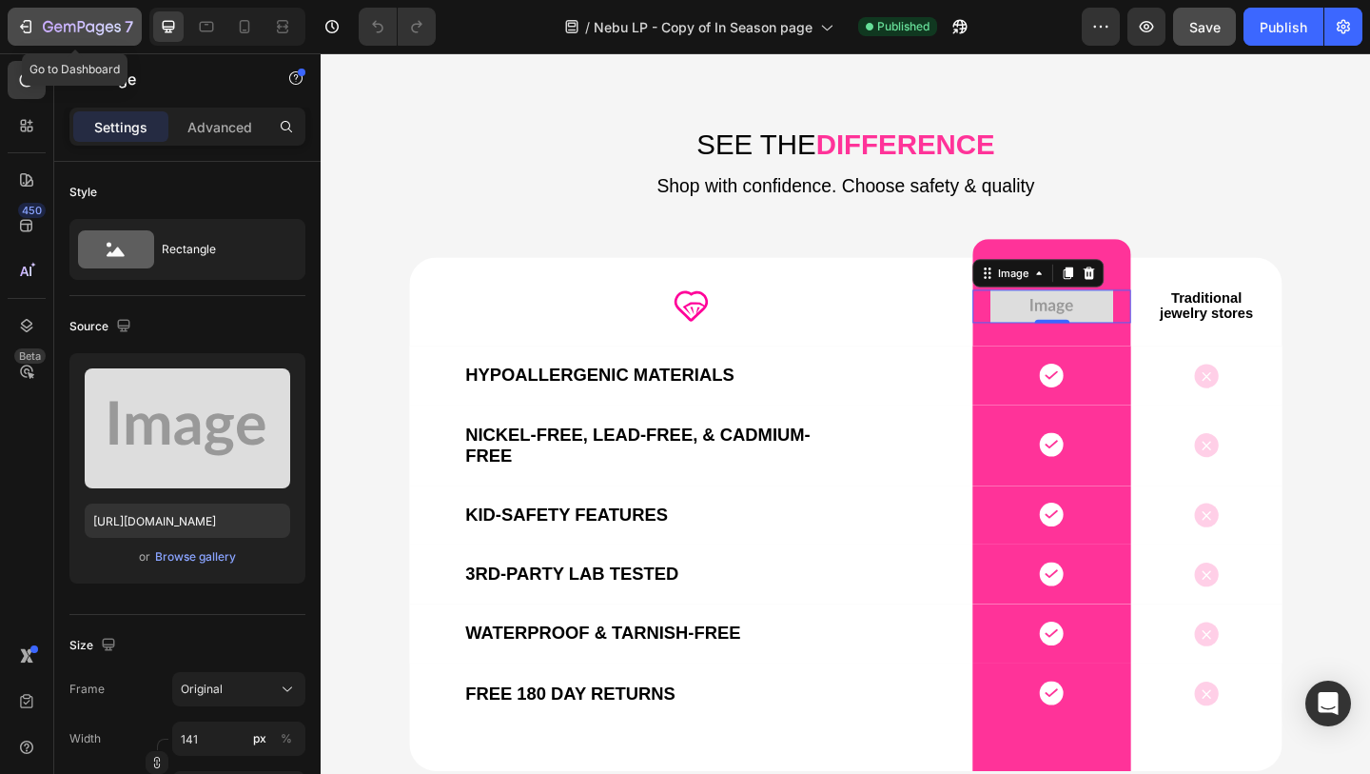
click at [24, 28] on icon "button" at bounding box center [25, 26] width 19 height 19
